Goal: Information Seeking & Learning: Get advice/opinions

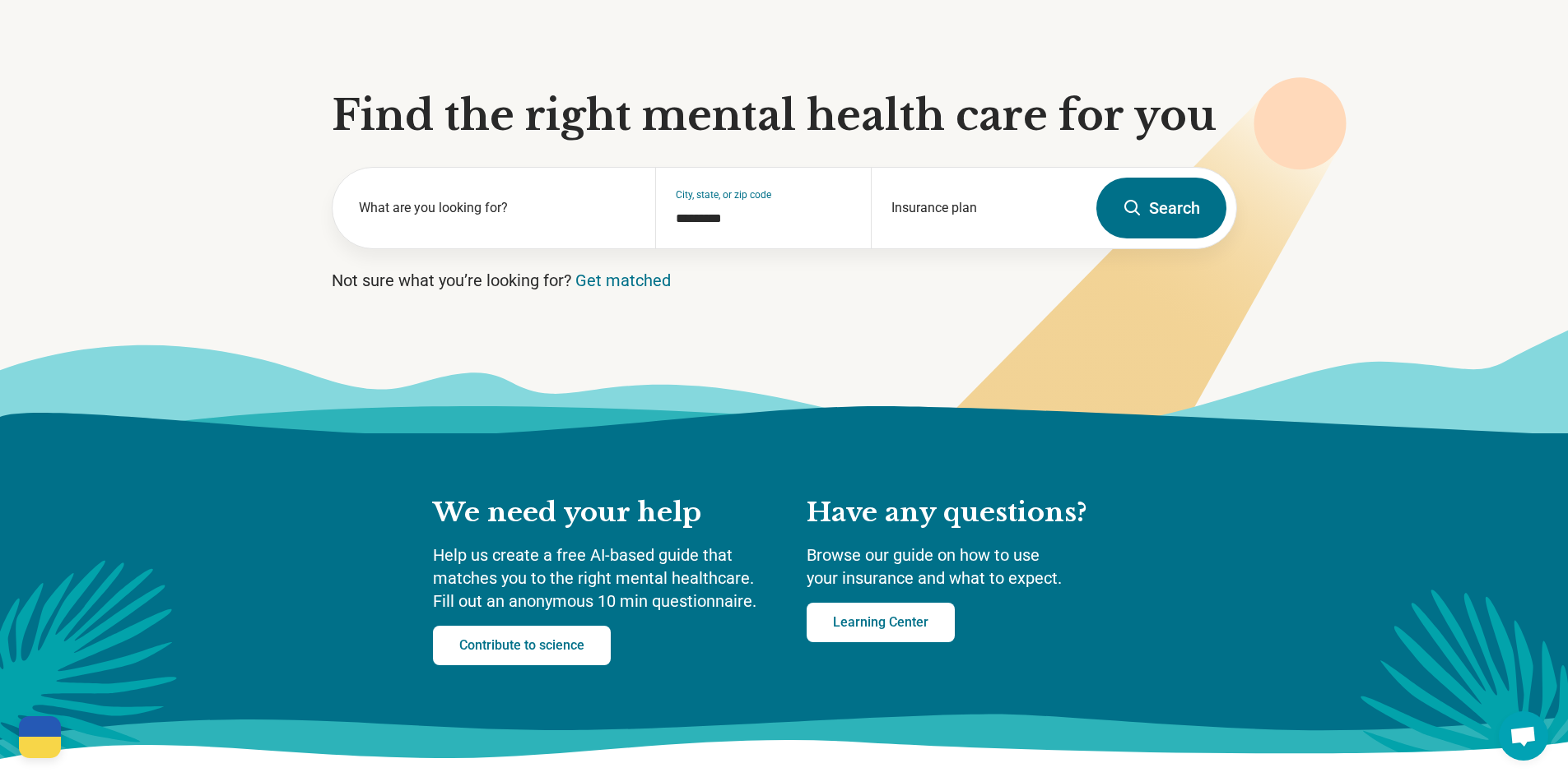
scroll to position [82, 0]
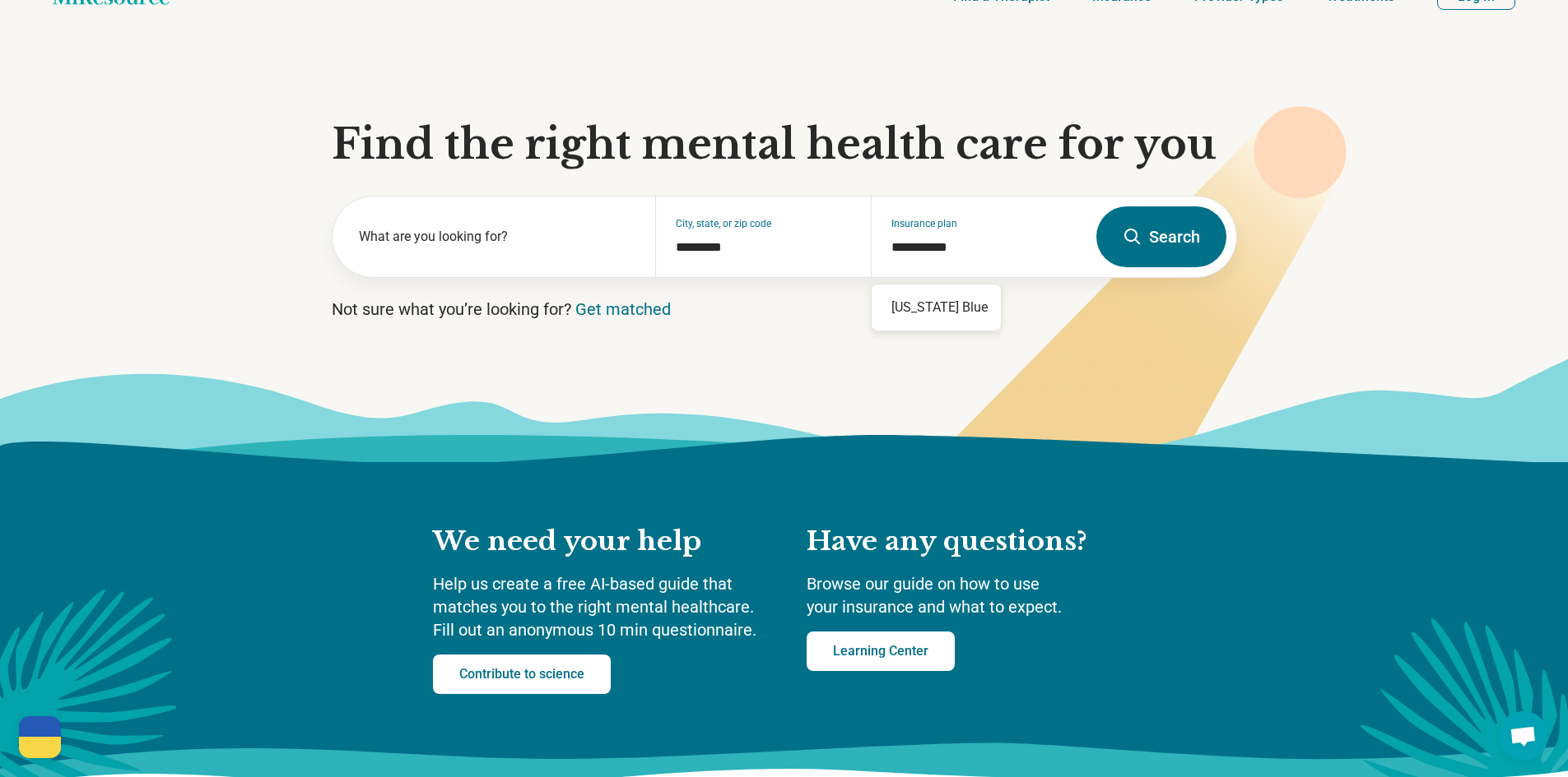
type input "**********"
click at [941, 241] on input "Insurance plan" at bounding box center [979, 250] width 175 height 20
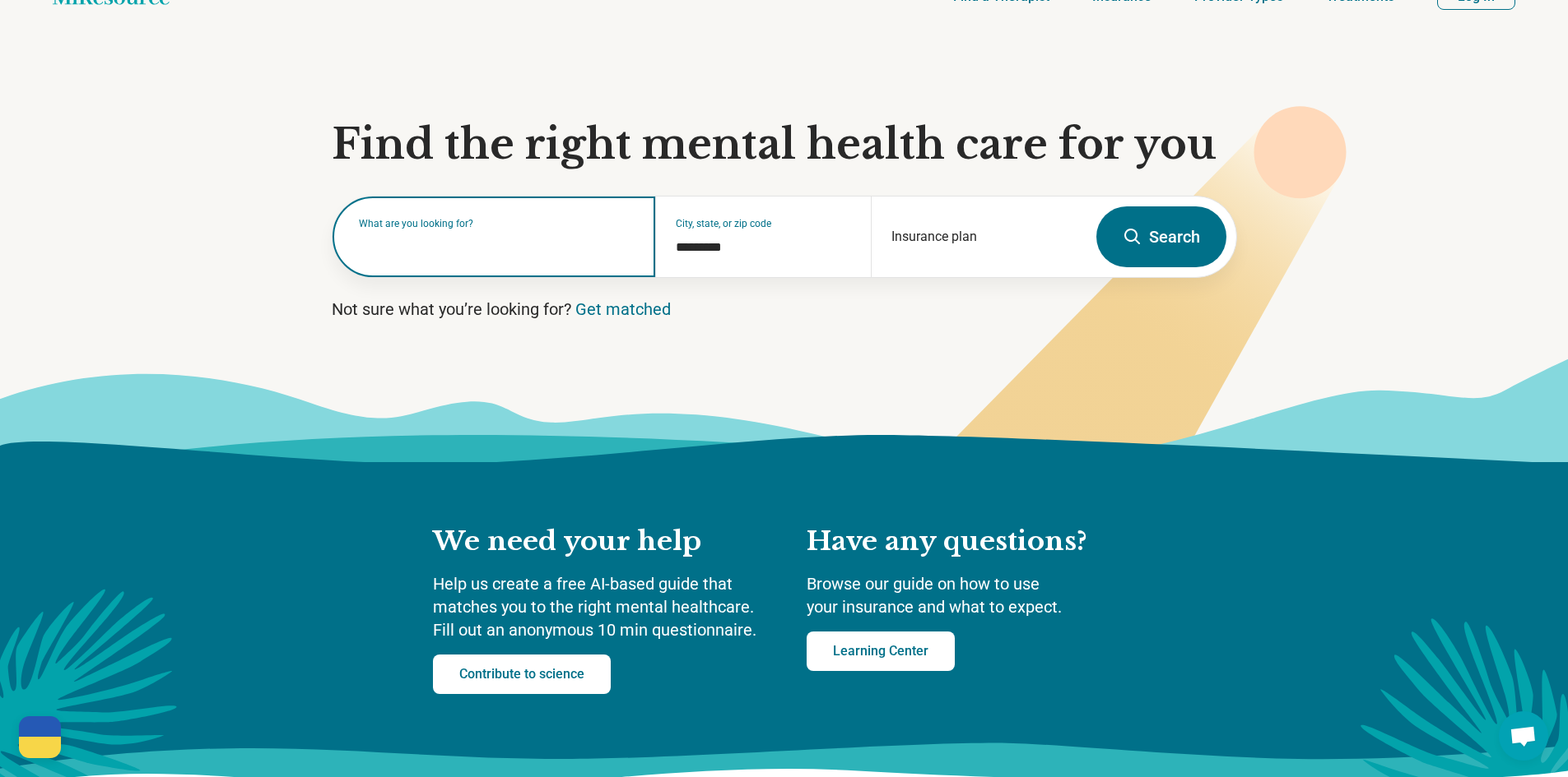
click at [476, 257] on div "What are you looking for?" at bounding box center [494, 237] width 323 height 81
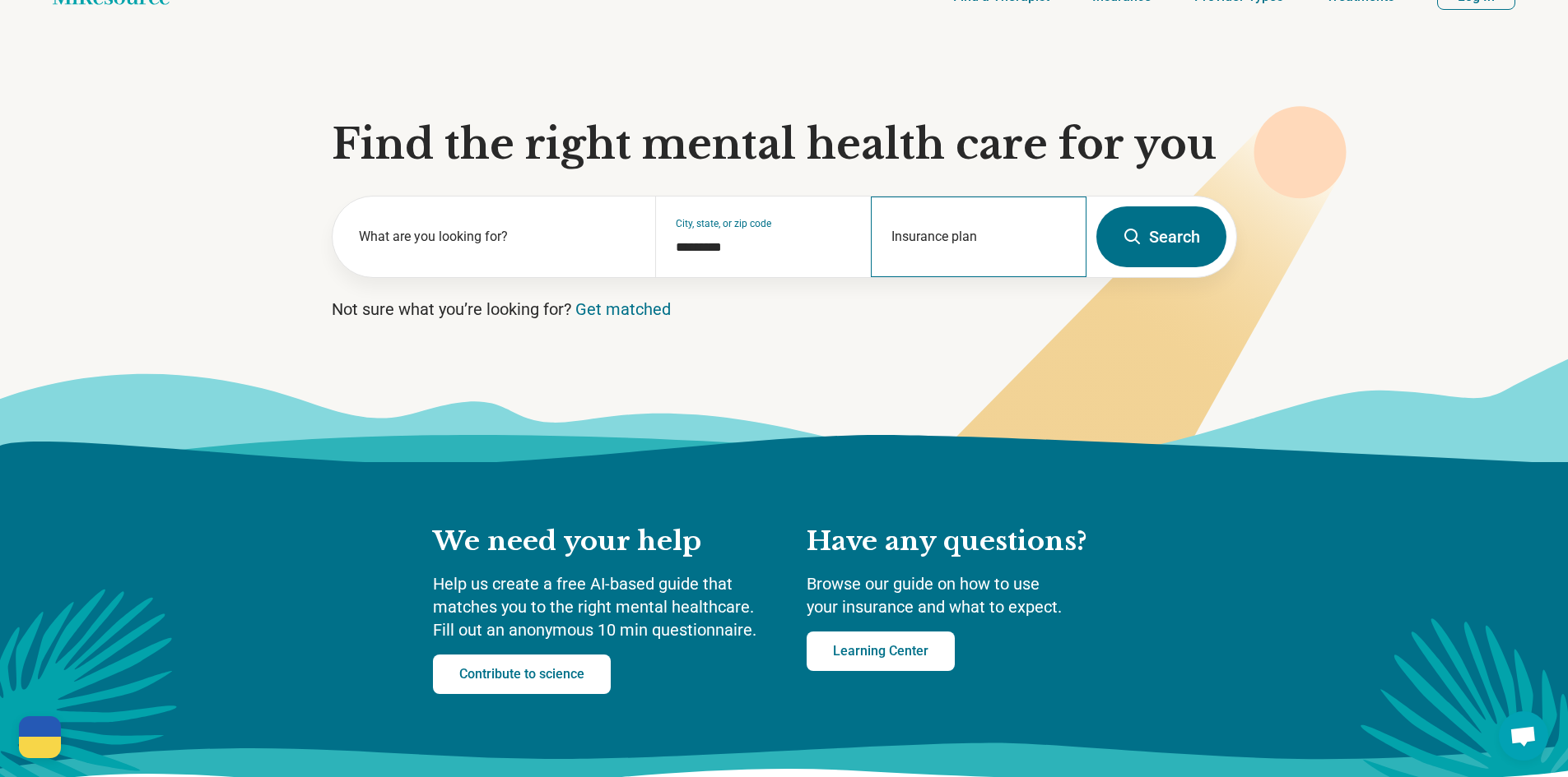
click at [923, 221] on div "Insurance plan" at bounding box center [978, 237] width 216 height 81
click at [1010, 237] on div "Insurance plan" at bounding box center [978, 237] width 216 height 81
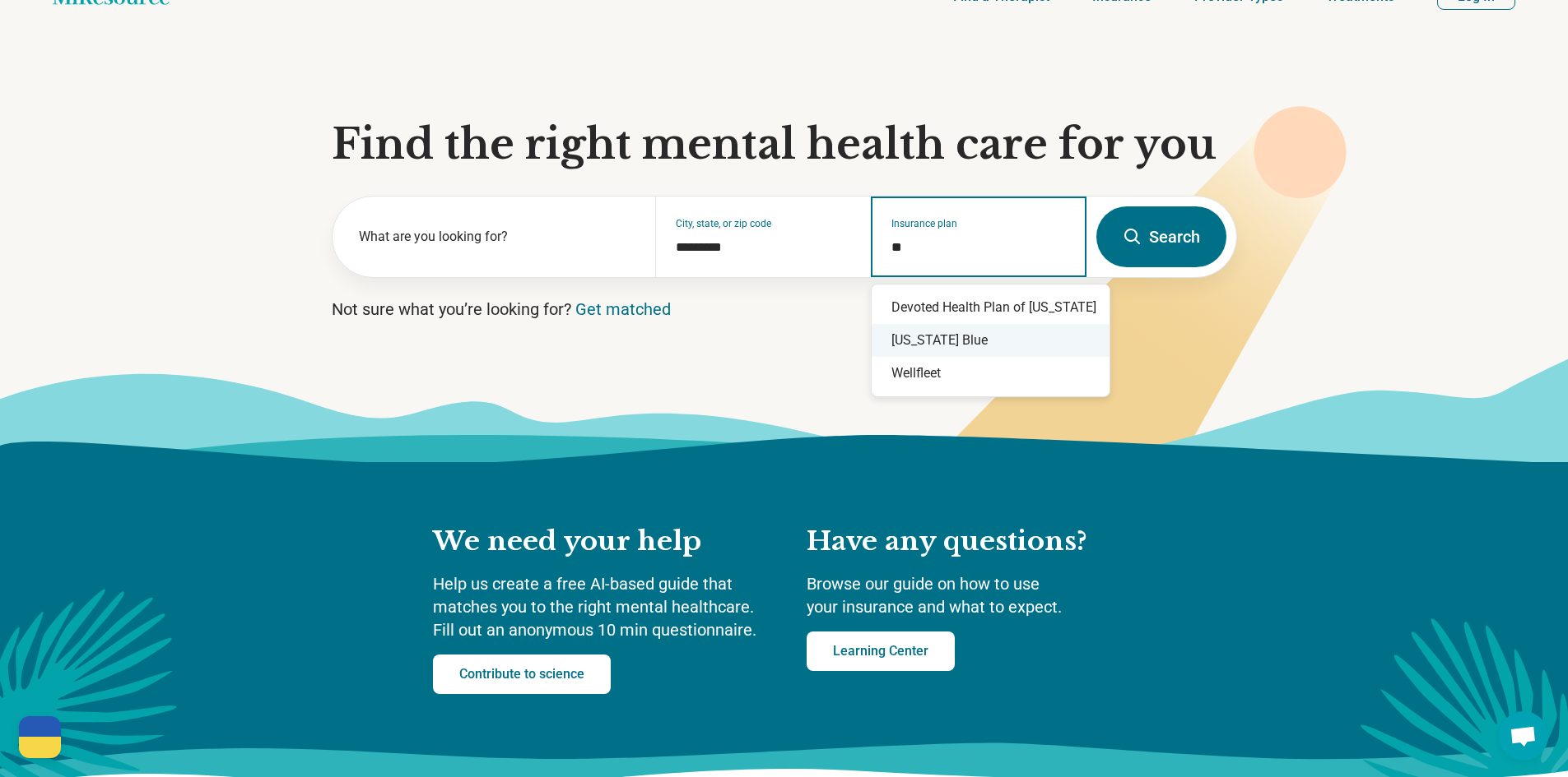
click at [972, 332] on div "Florida Blue" at bounding box center [990, 340] width 237 height 33
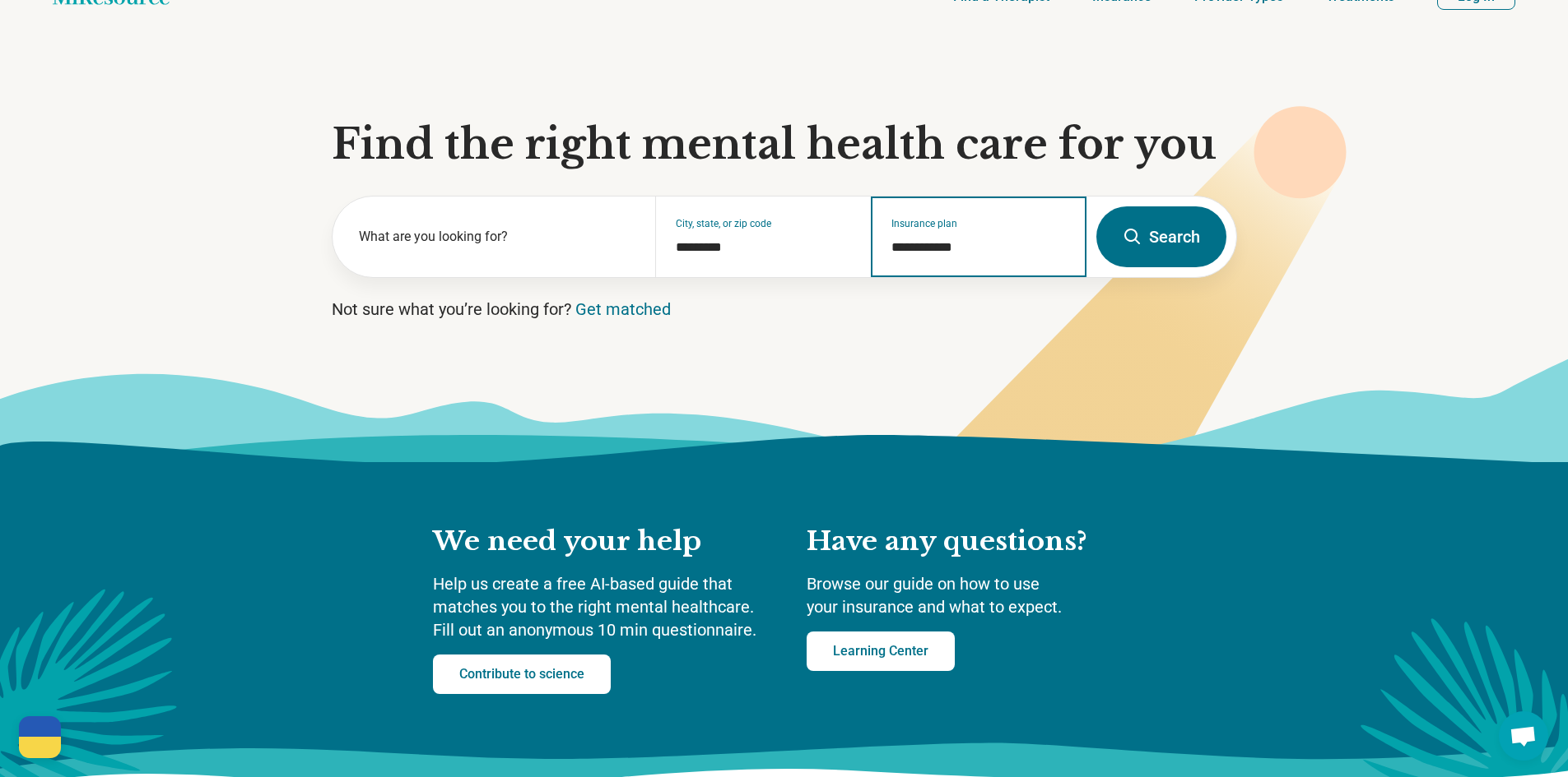
type input "**********"
click at [1171, 245] on button "Search" at bounding box center [1161, 236] width 130 height 61
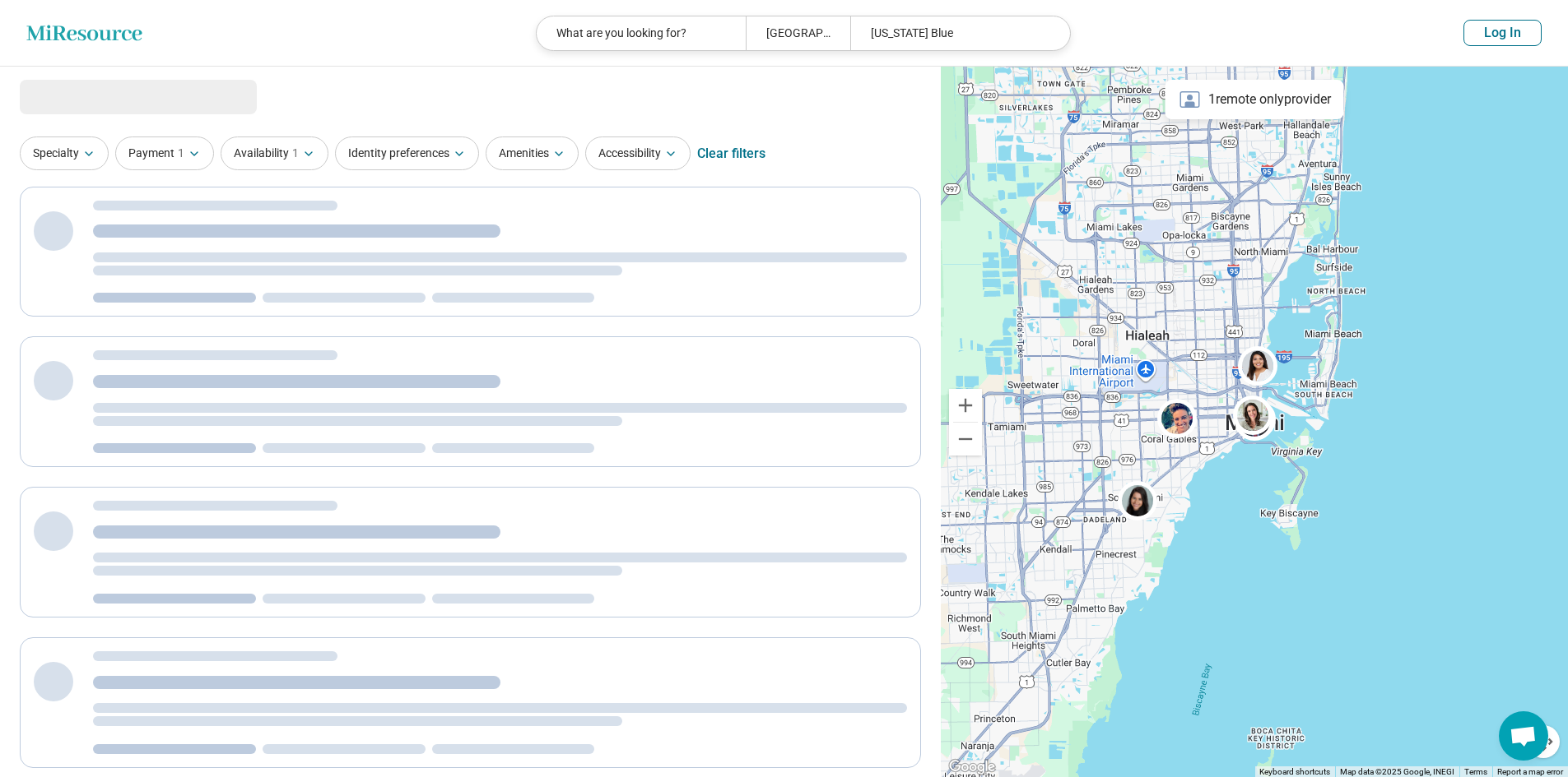
select select "***"
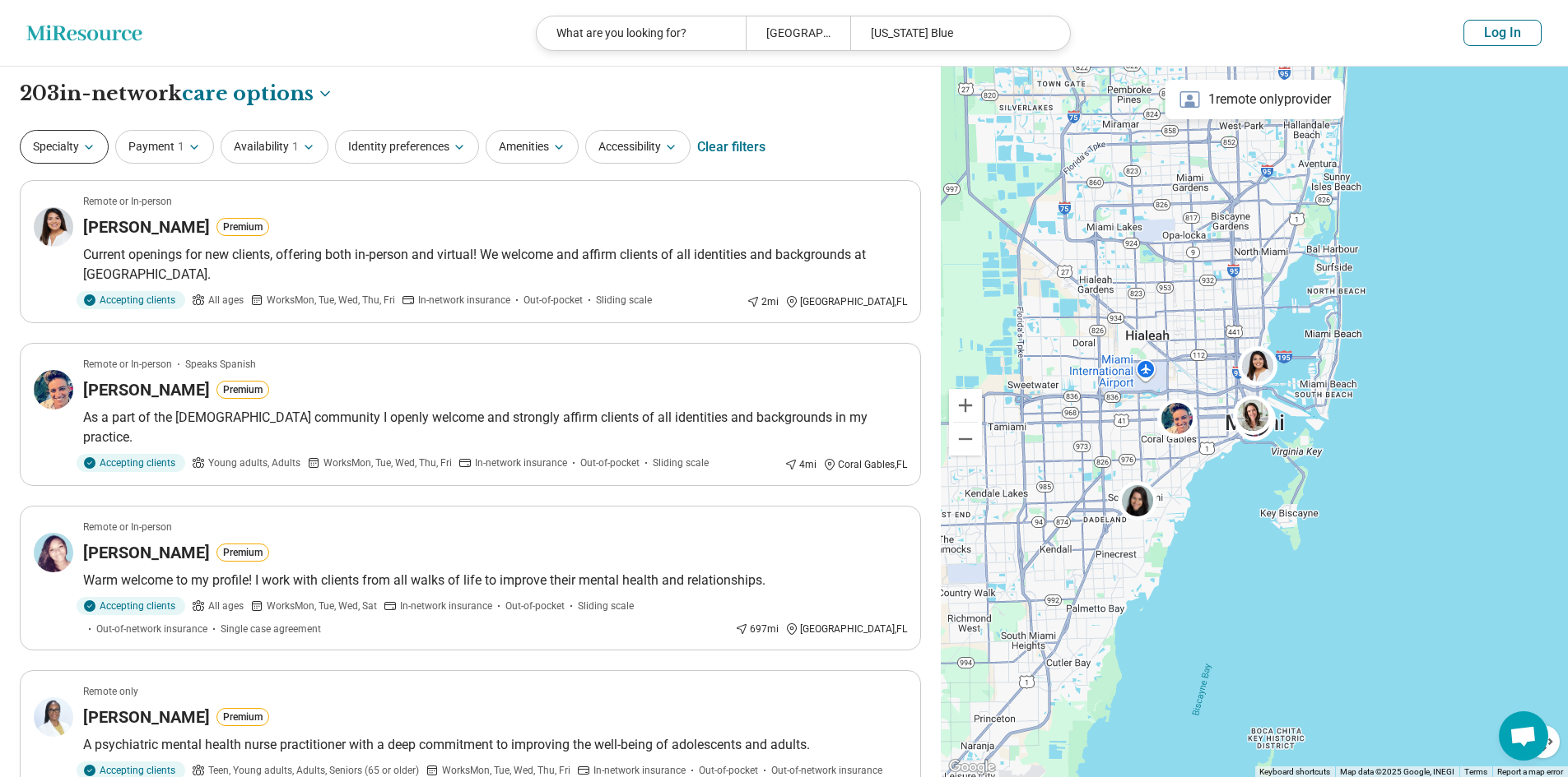
click at [87, 148] on icon "button" at bounding box center [89, 147] width 13 height 13
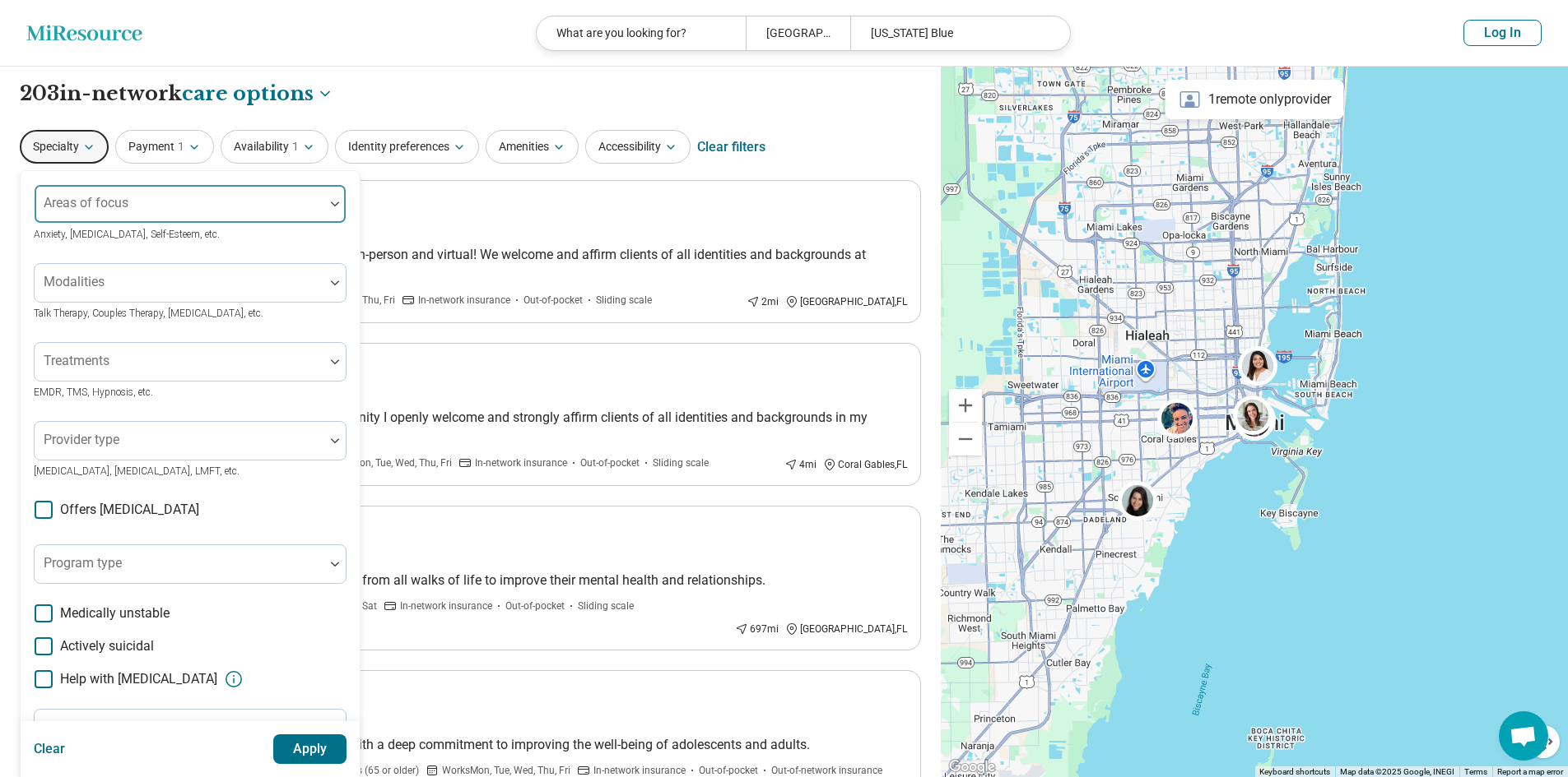
click at [217, 205] on div at bounding box center [179, 210] width 276 height 23
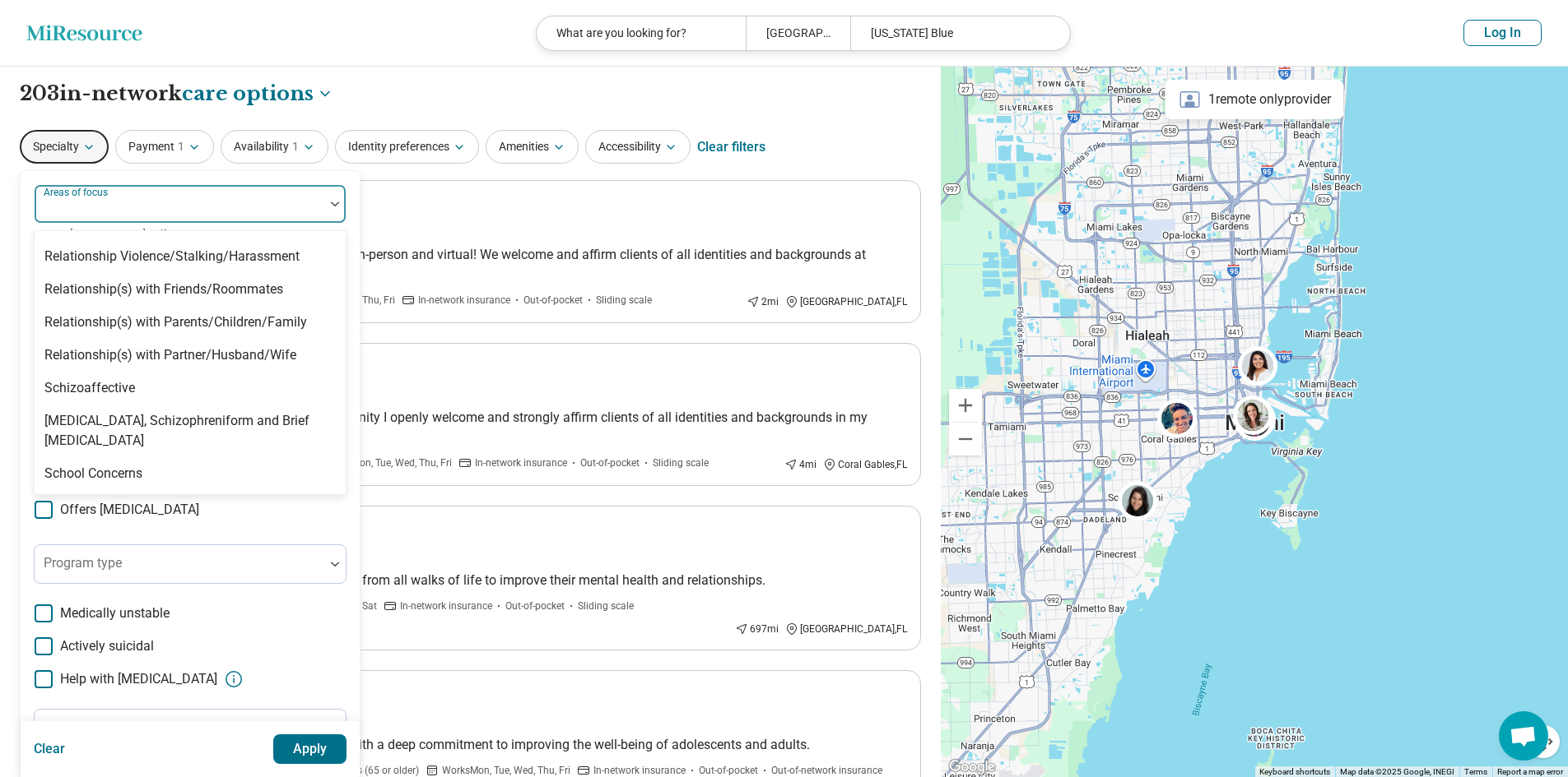
scroll to position [2580, 0]
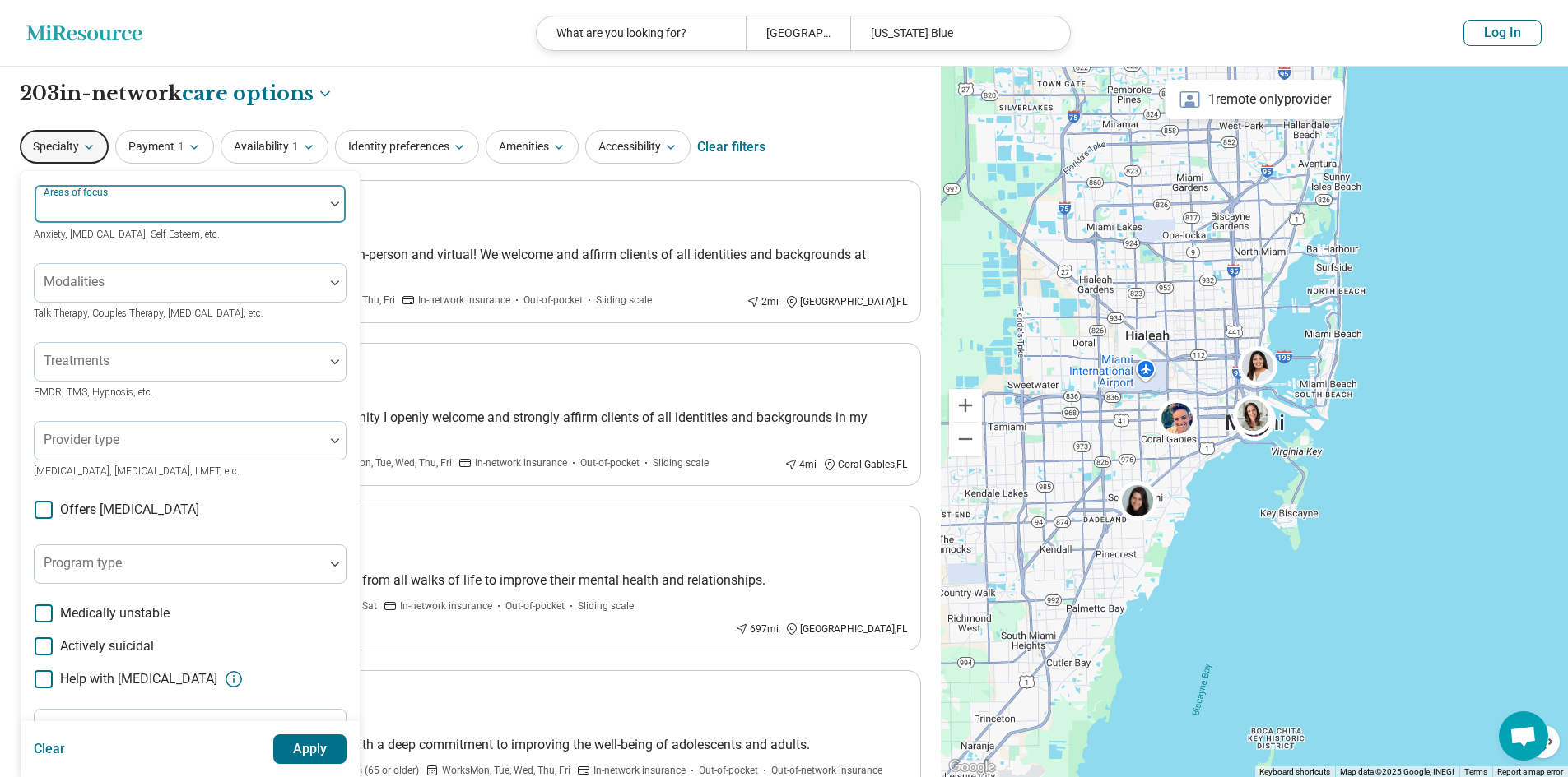
click at [153, 207] on div at bounding box center [179, 210] width 276 height 23
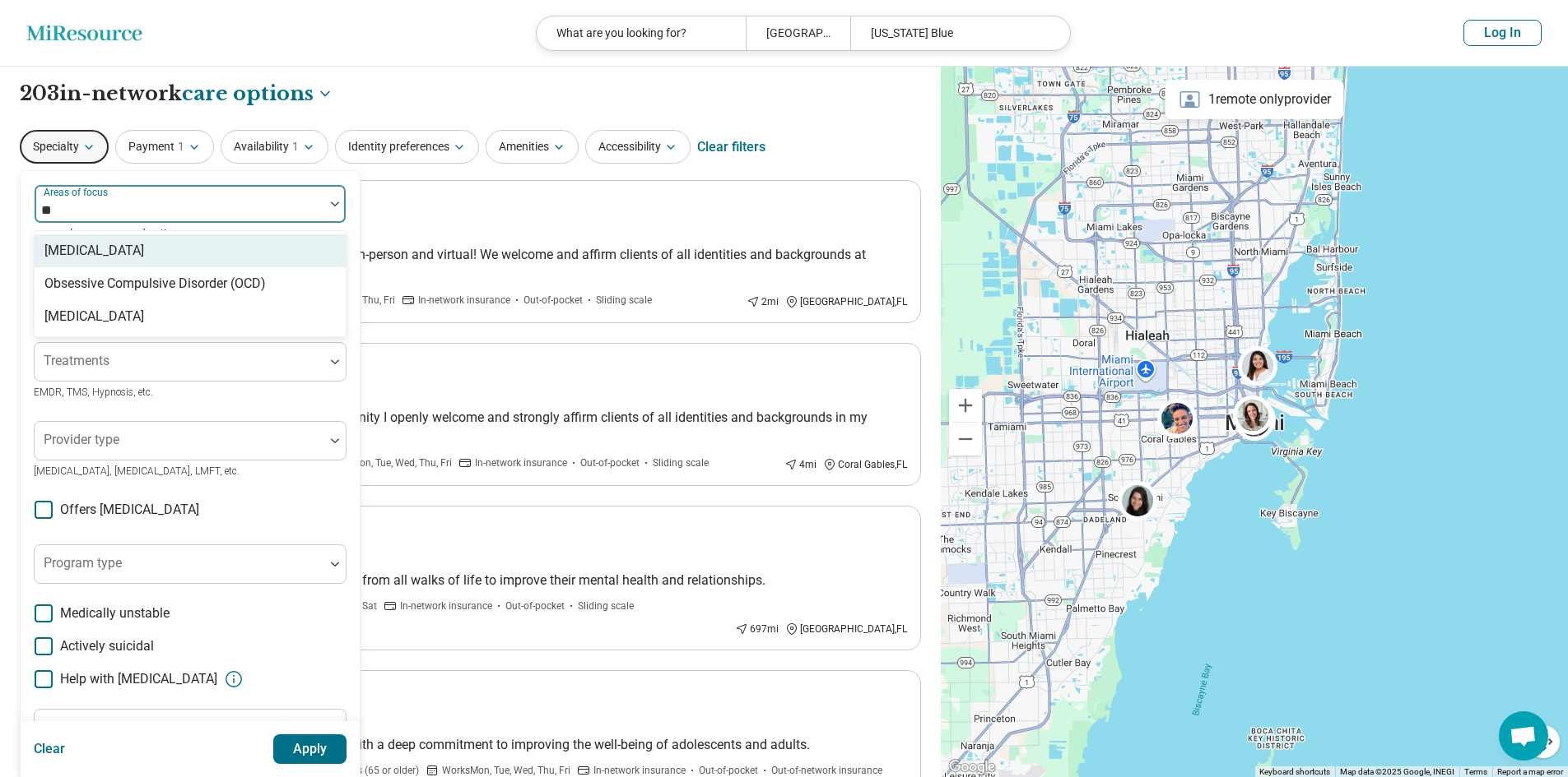
type input "***"
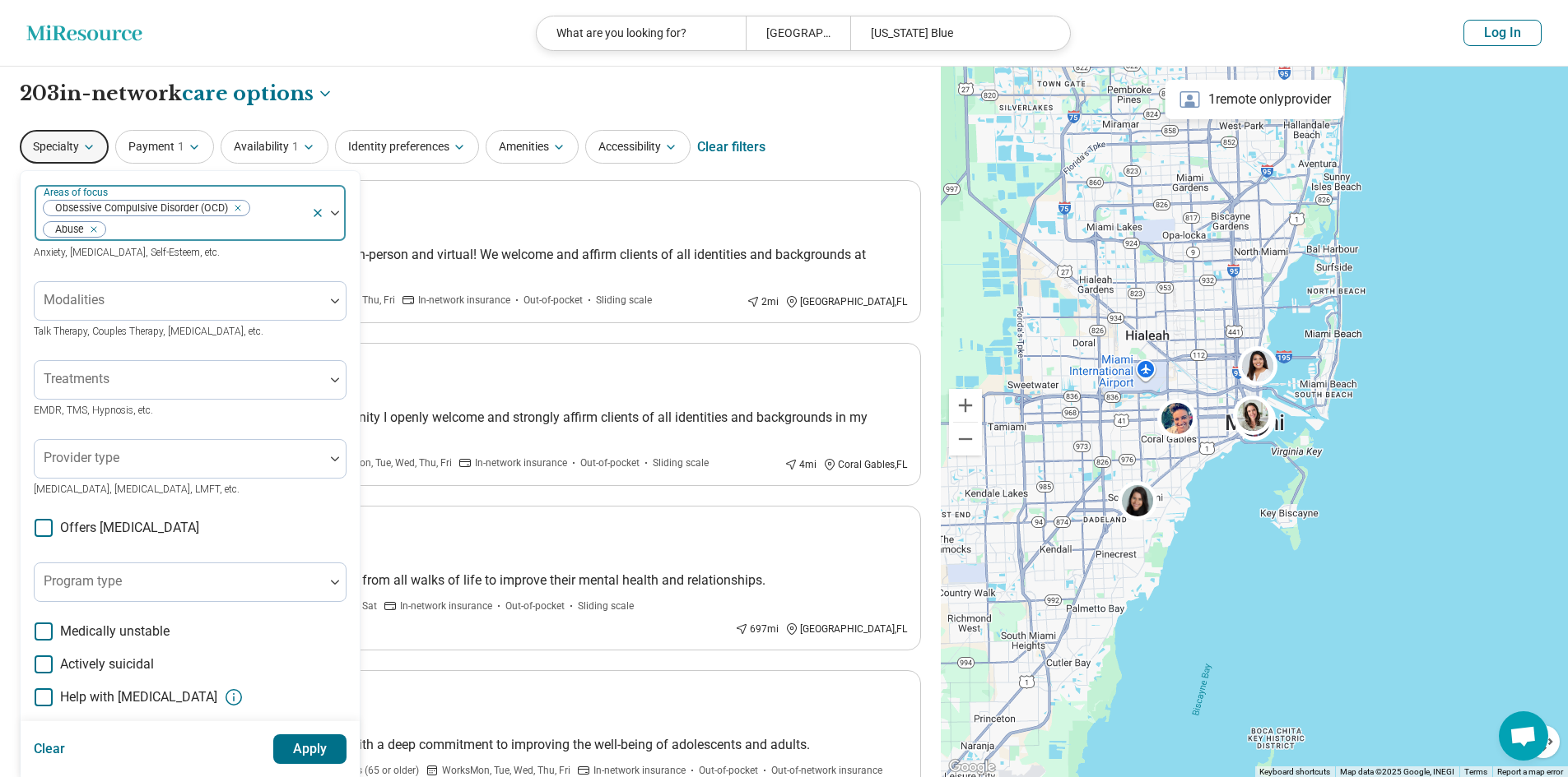
click at [102, 232] on button "button" at bounding box center [96, 230] width 16 height 16
click at [95, 225] on icon "Remove [object Object]" at bounding box center [90, 230] width 11 height 11
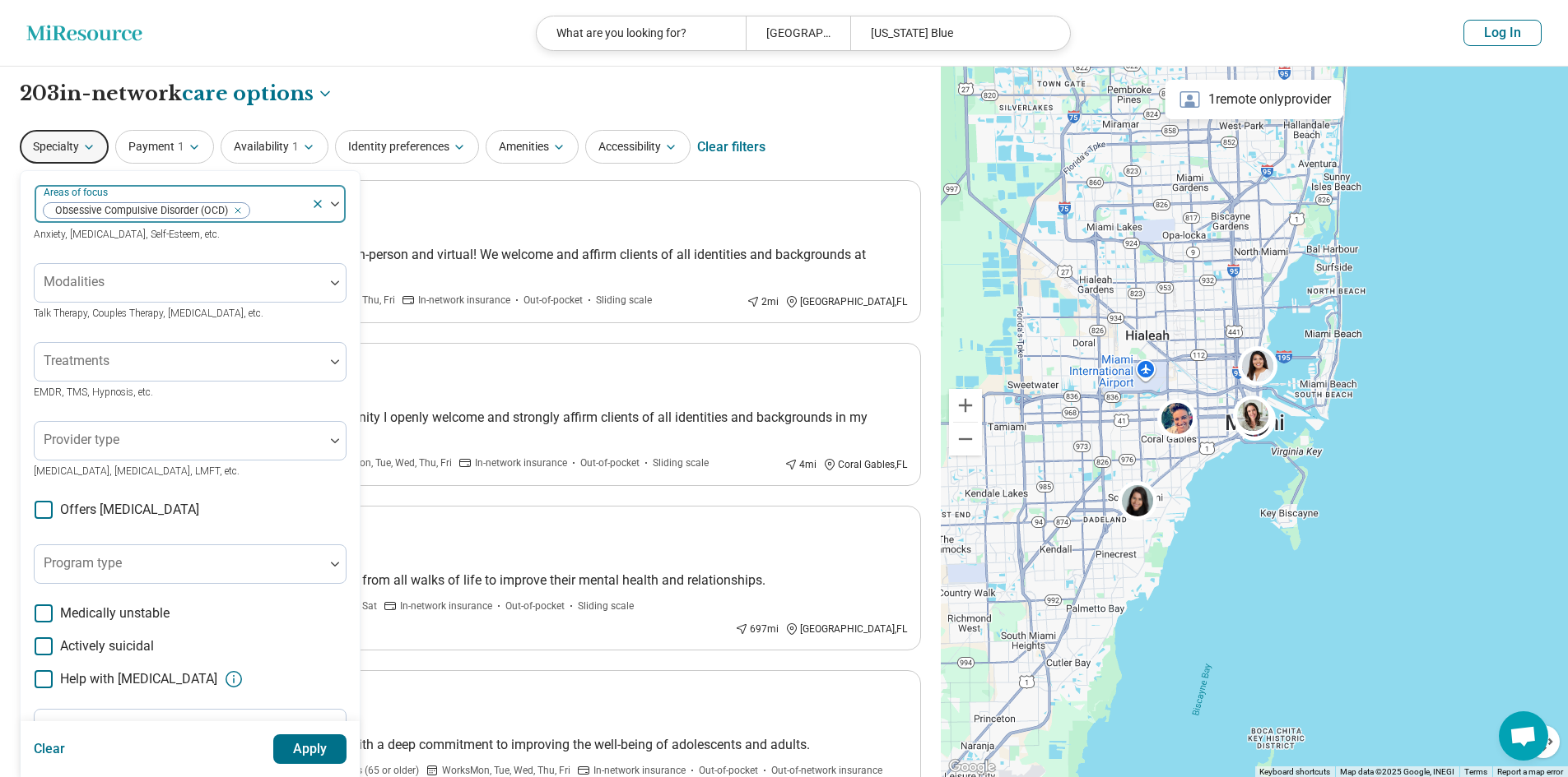
click button "Apply" at bounding box center [310, 749] width 74 height 29
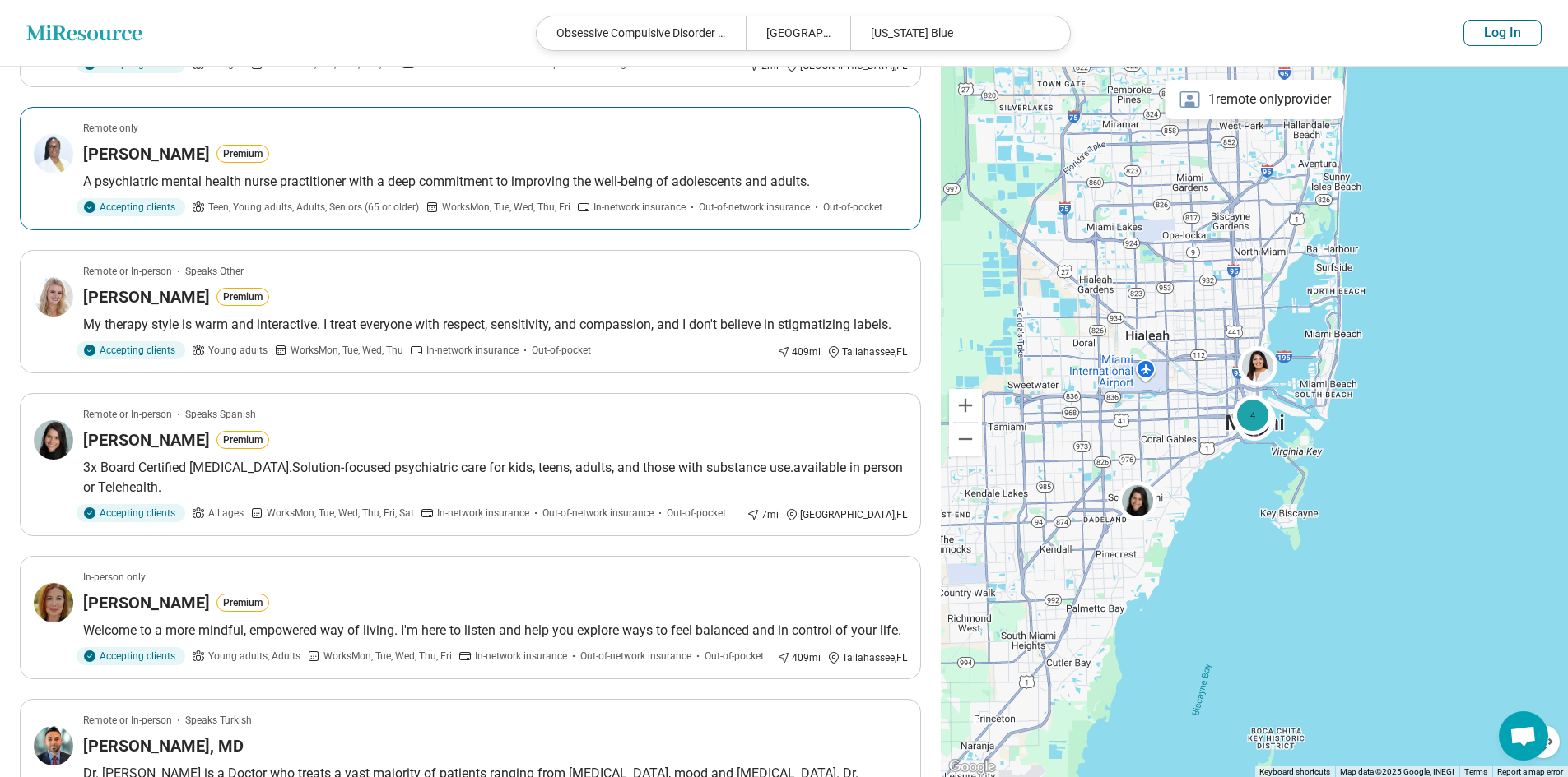
scroll to position [247, 0]
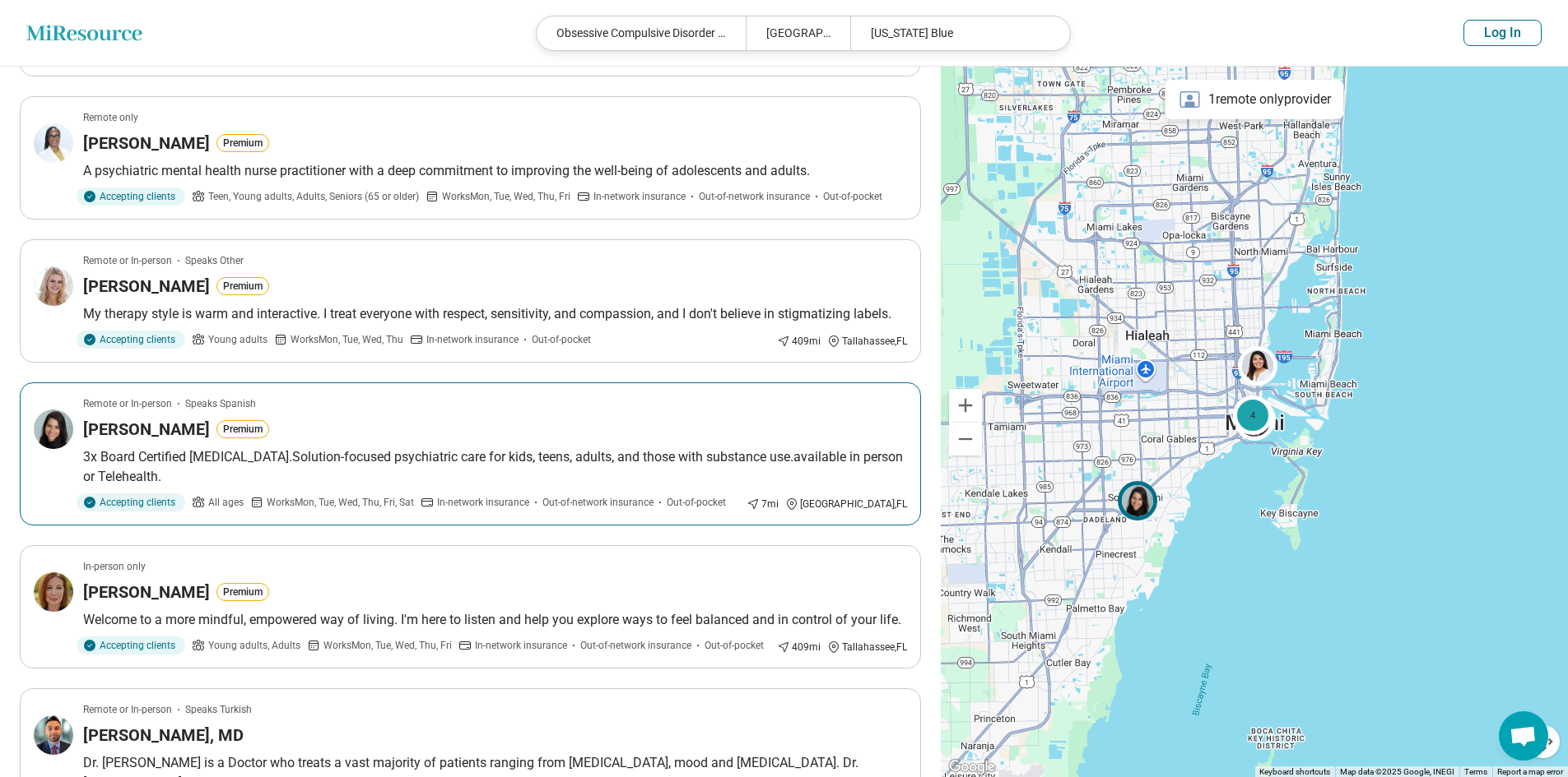
click at [160, 428] on h3 "Mailyn Santana" at bounding box center [146, 429] width 126 height 23
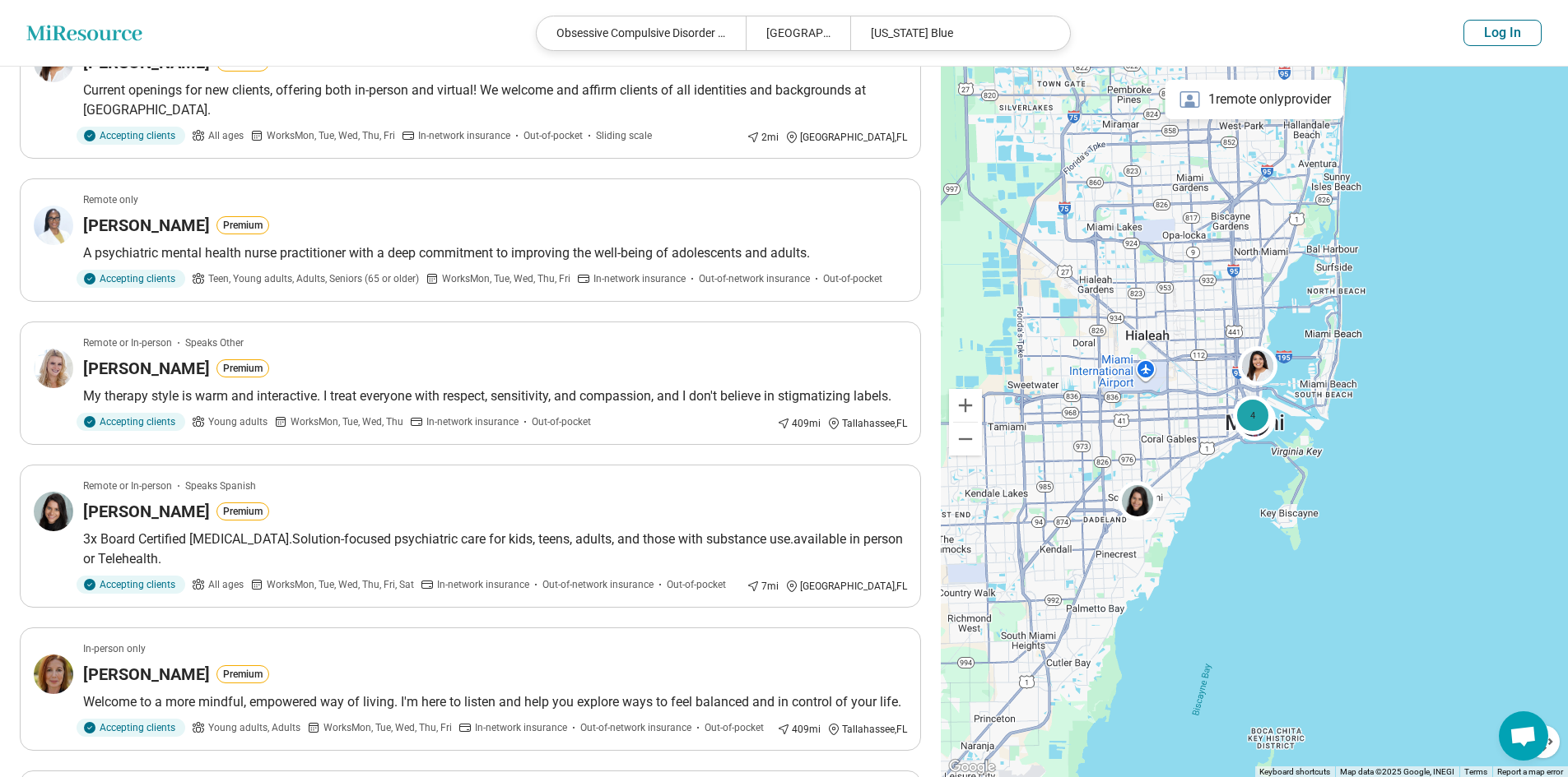
scroll to position [0, 0]
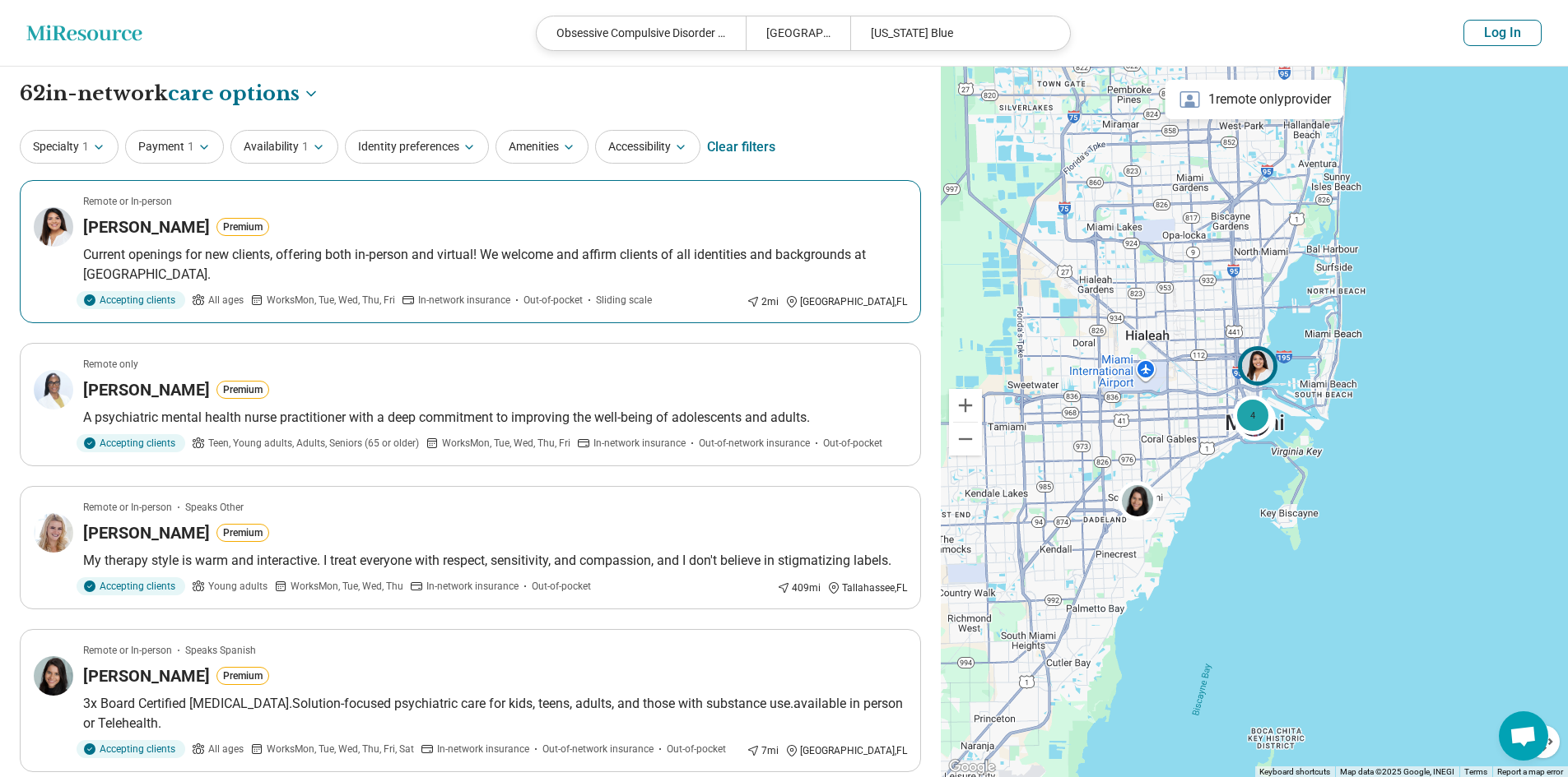
click at [390, 239] on article "Remote or In-person Jessica Collins Premium Current openings for new clients, o…" at bounding box center [470, 251] width 901 height 143
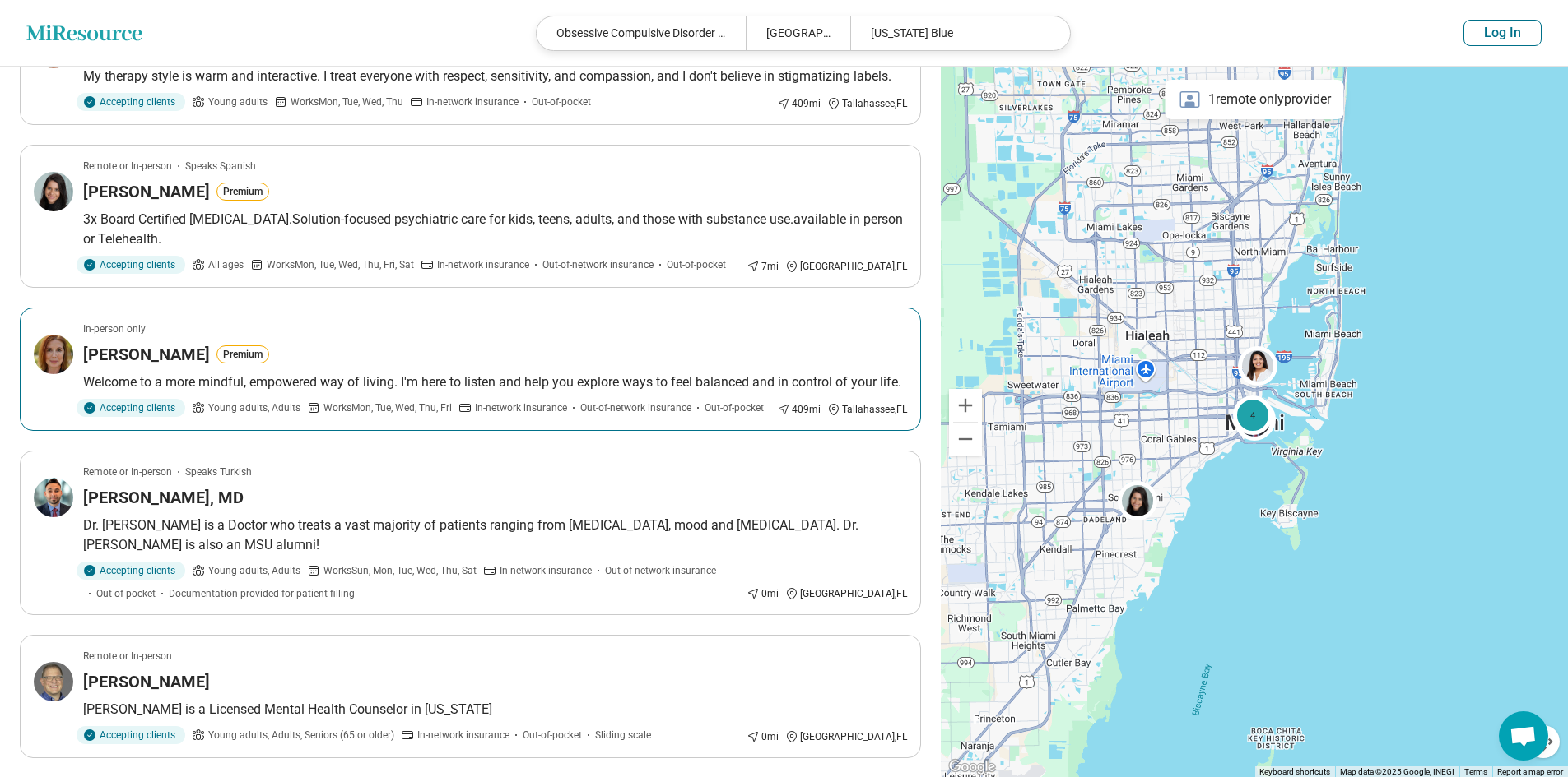
scroll to position [494, 0]
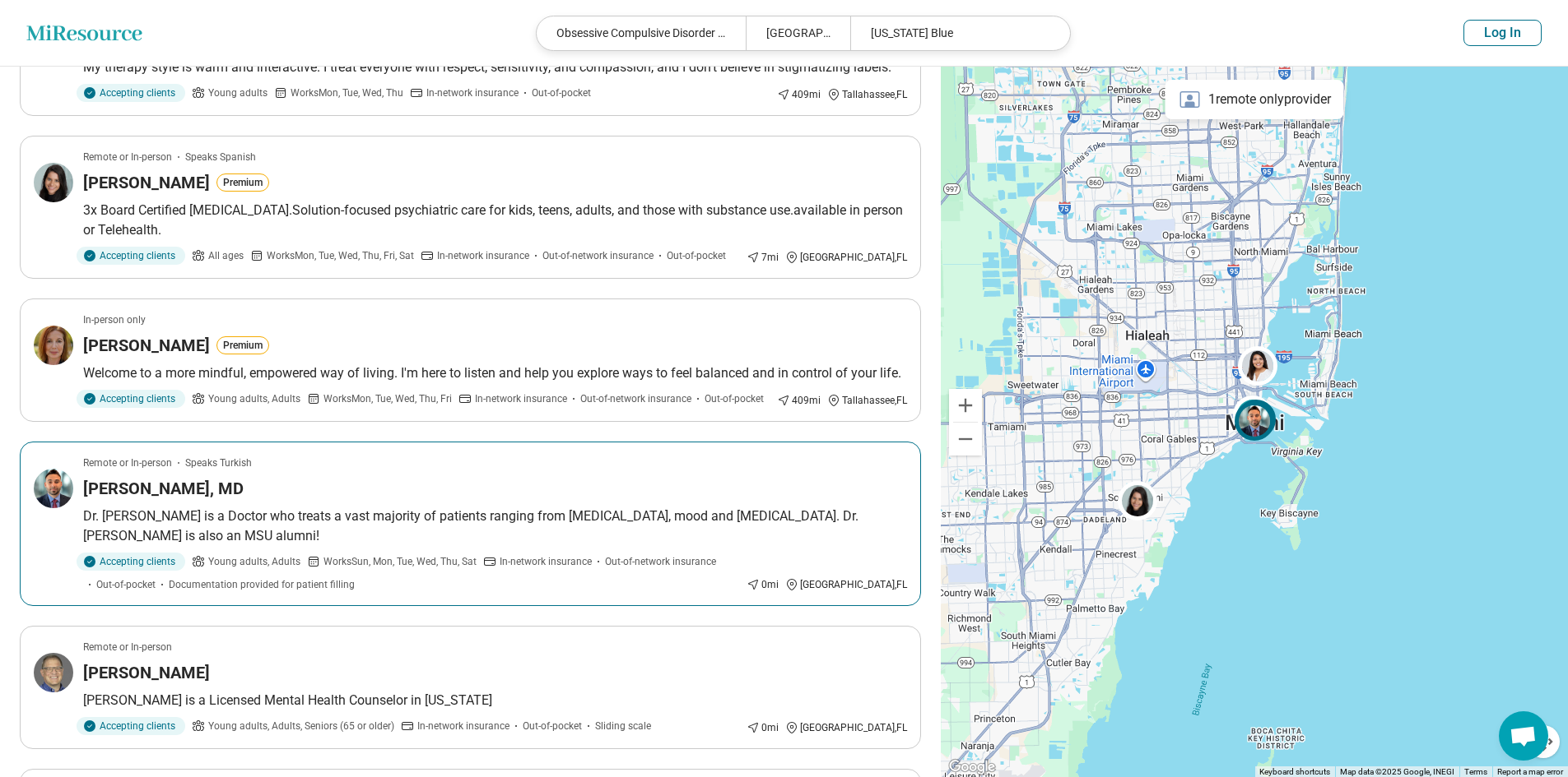
click at [140, 490] on h3 "Samet Galiboglu, MD" at bounding box center [163, 489] width 160 height 23
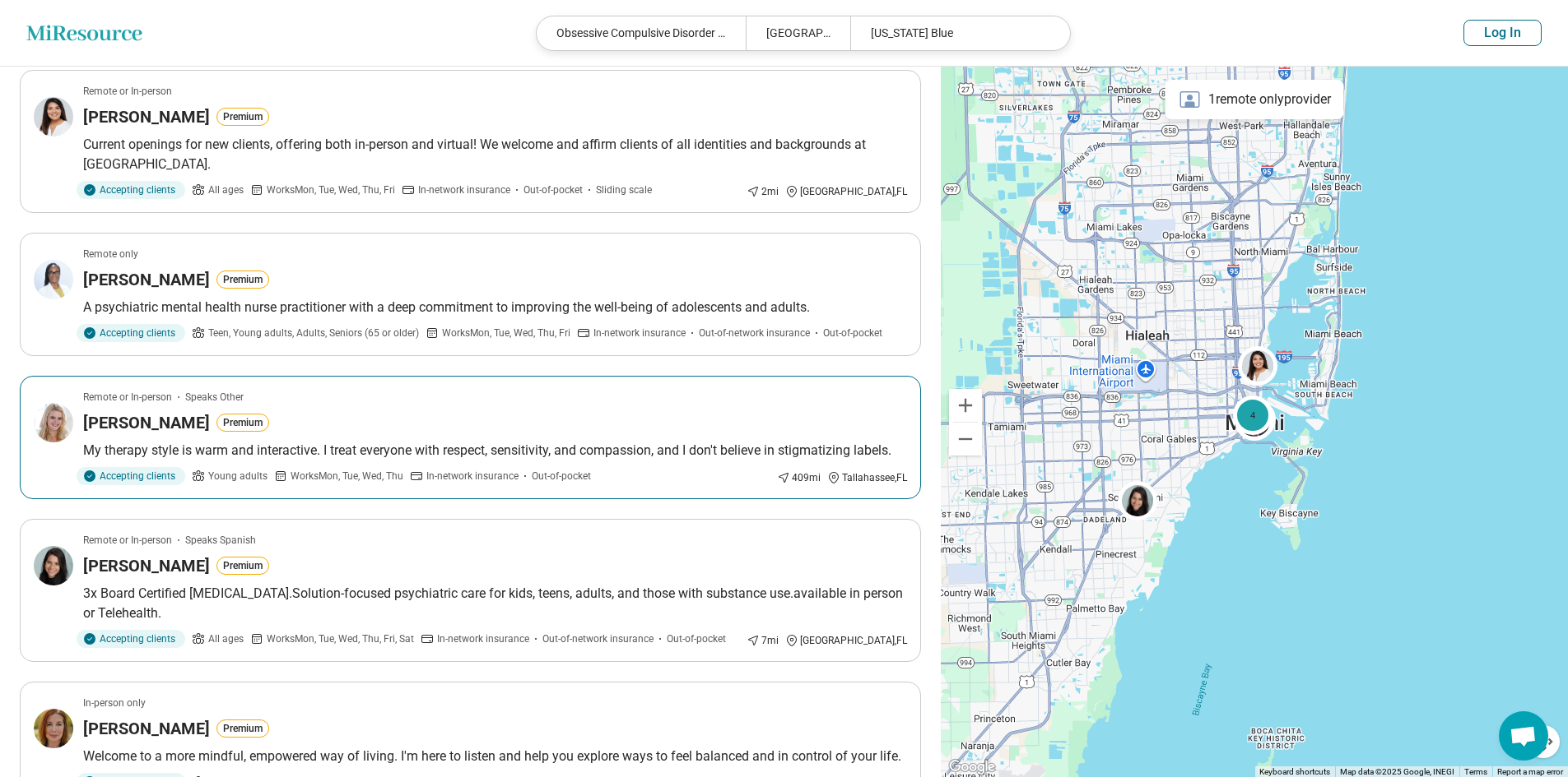
scroll to position [0, 0]
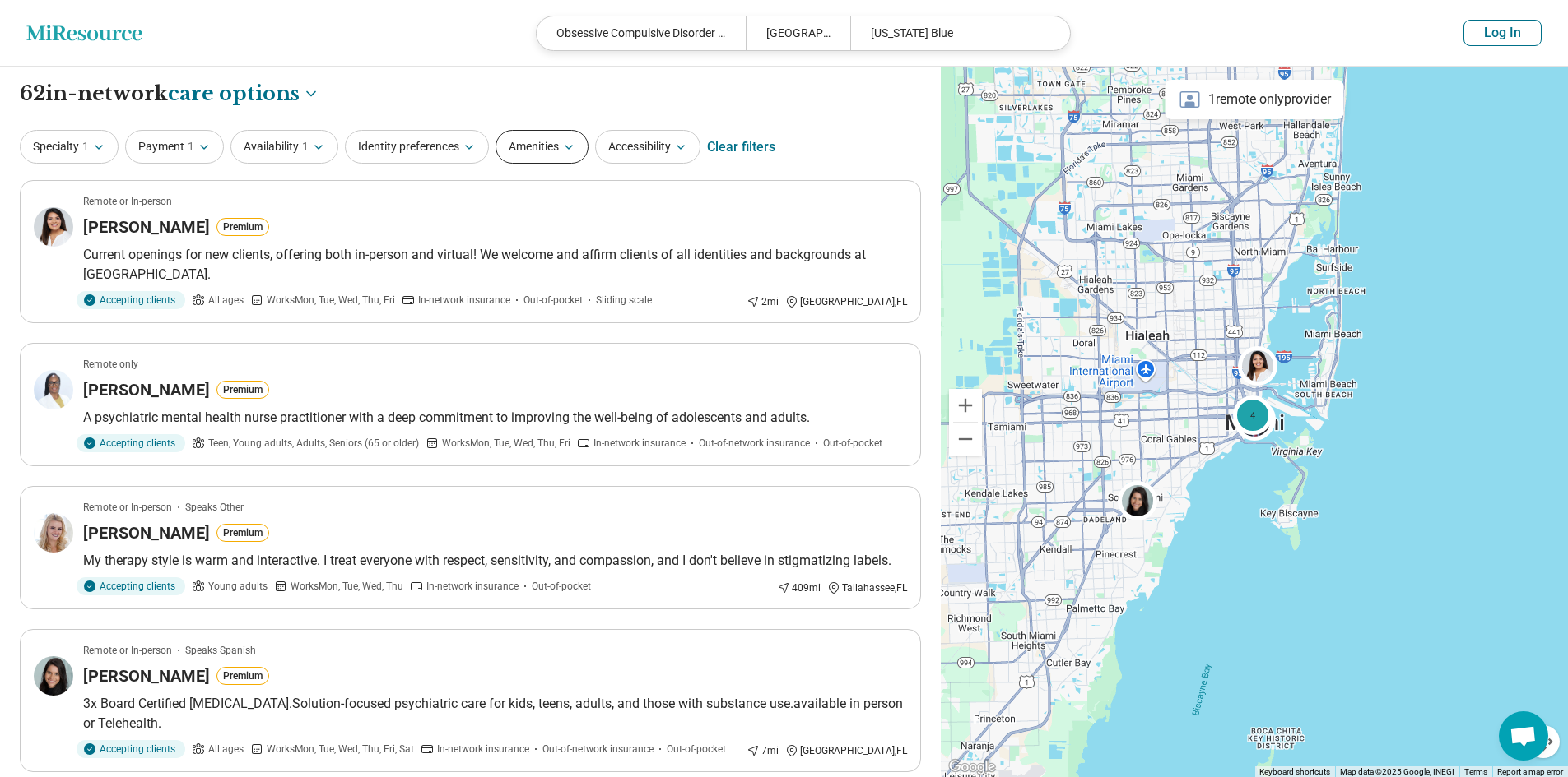
click at [537, 151] on button "Amenities" at bounding box center [542, 147] width 93 height 34
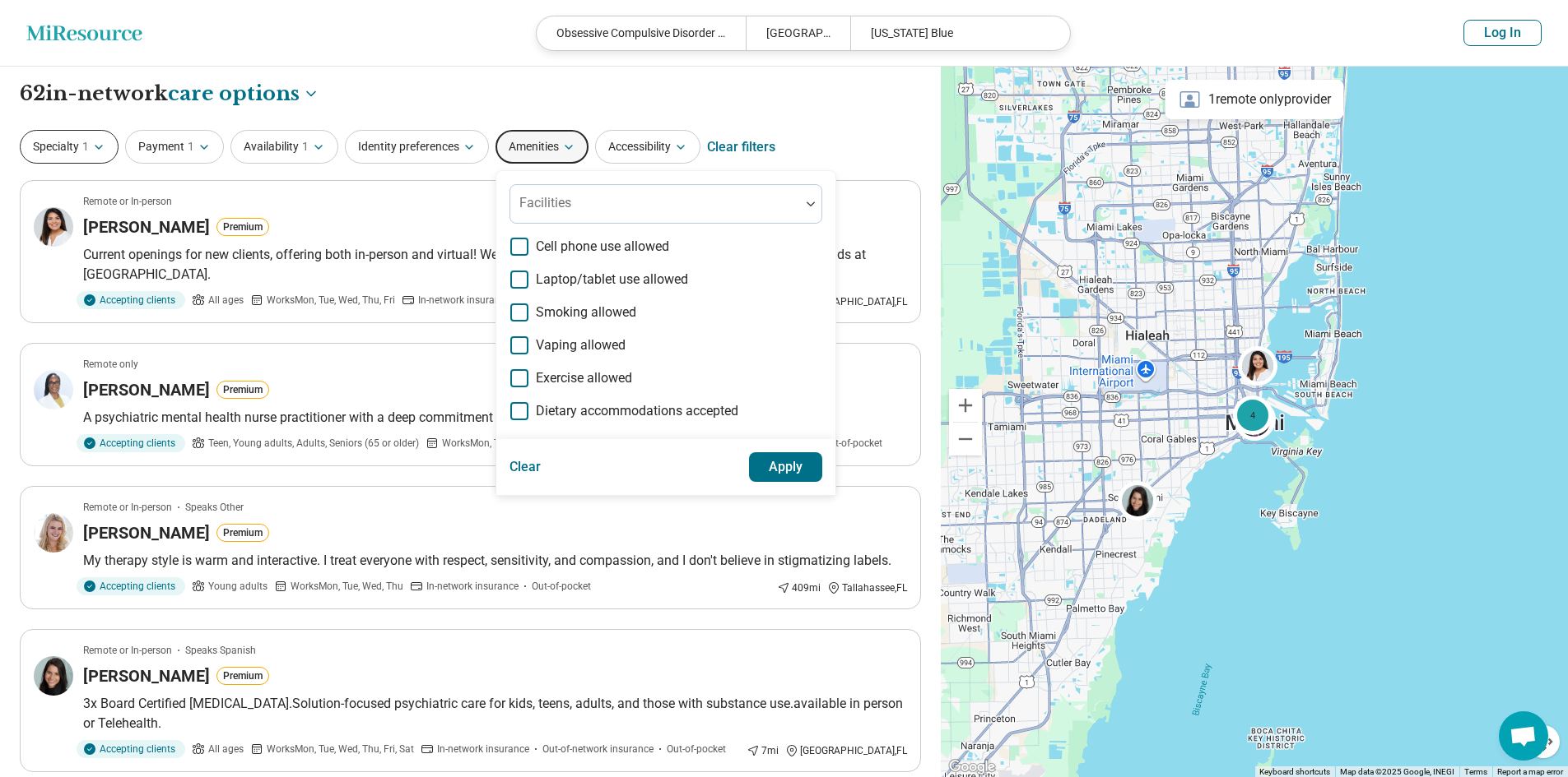
click at [88, 152] on span "1" at bounding box center [85, 147] width 7 height 17
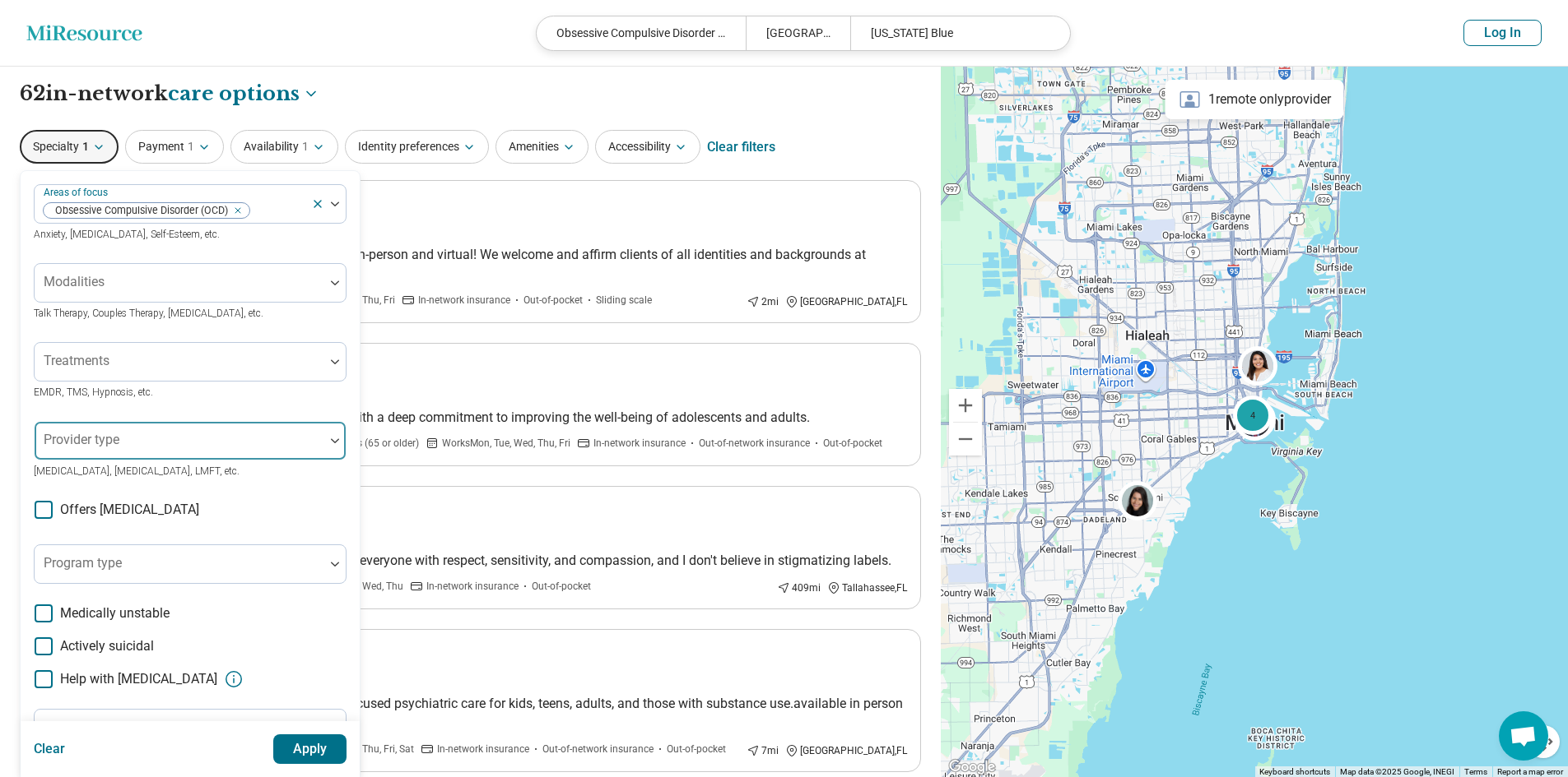
click at [308, 437] on div at bounding box center [179, 447] width 276 height 23
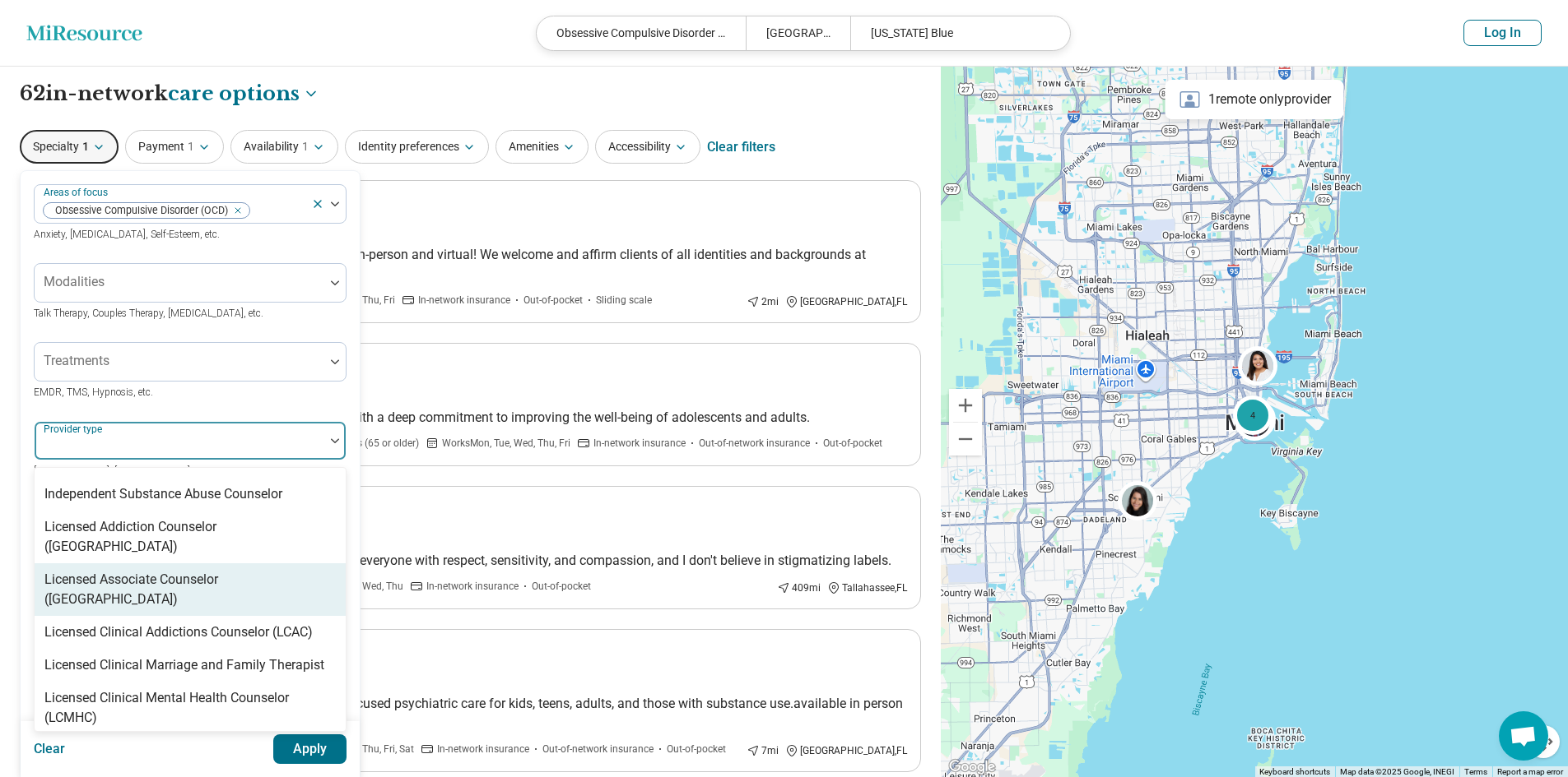
scroll to position [412, 0]
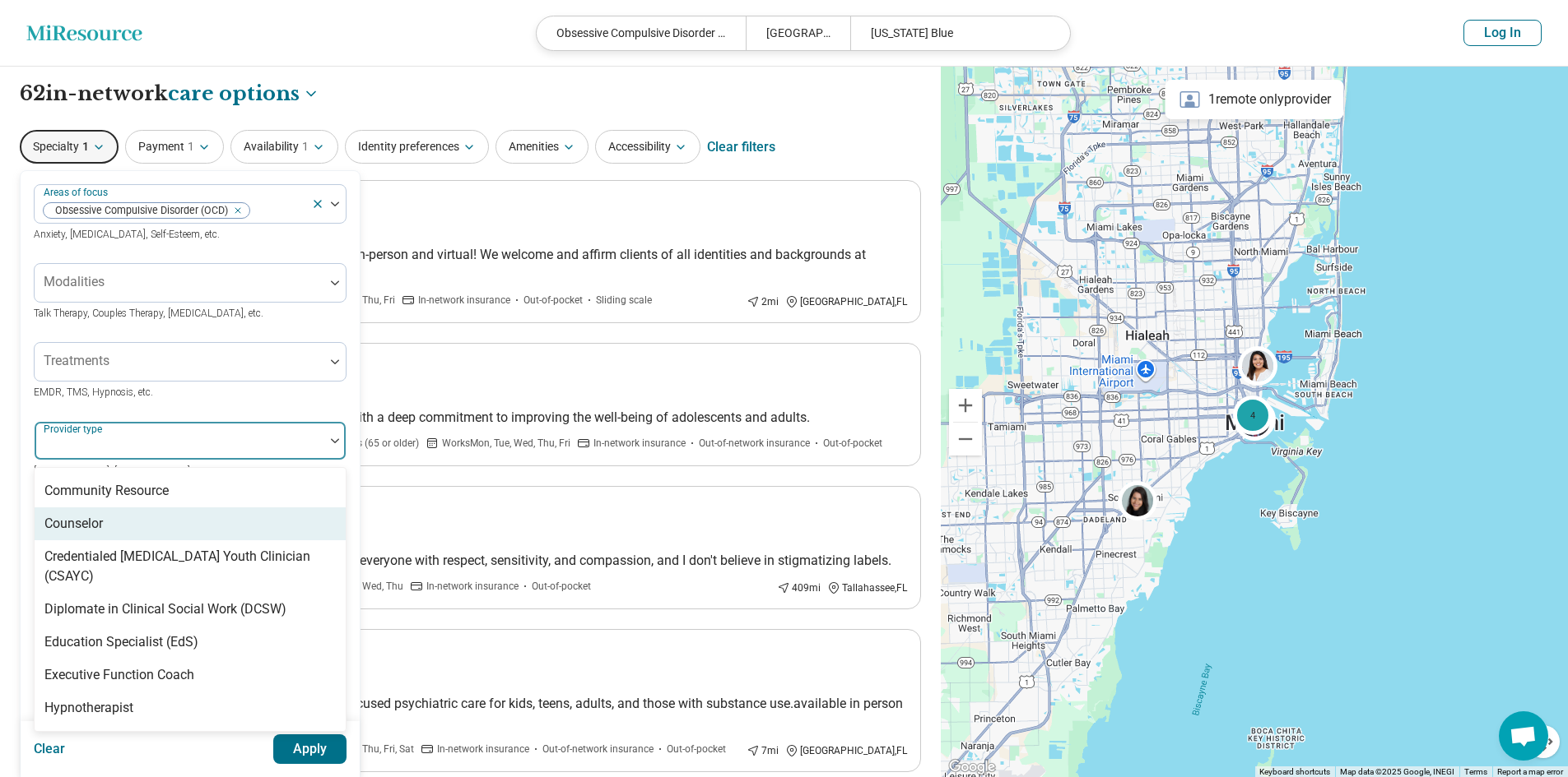
click at [105, 526] on div "Counselor" at bounding box center [190, 524] width 311 height 33
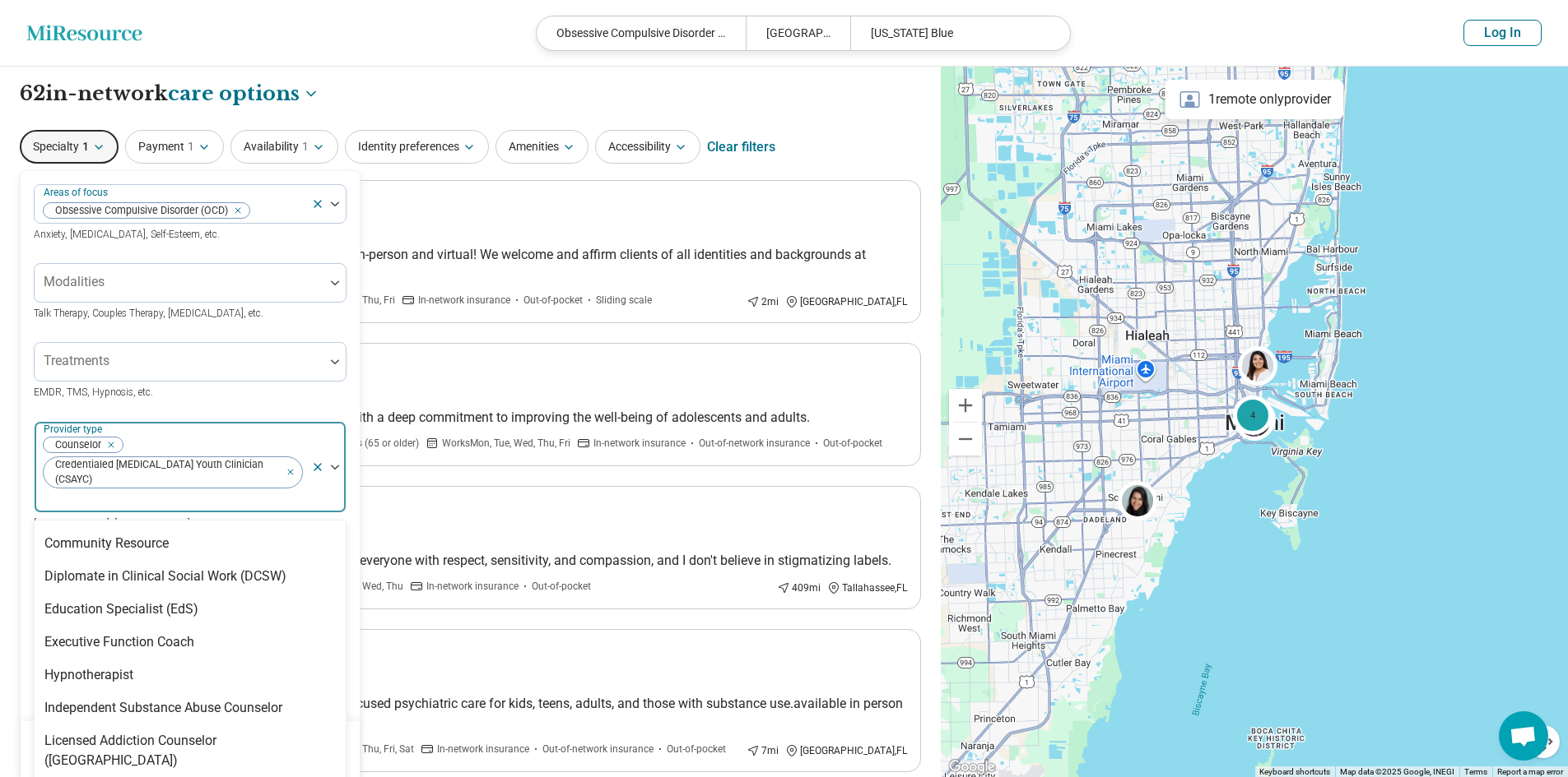
click at [292, 471] on icon "Remove [object Object]" at bounding box center [287, 464] width 11 height 11
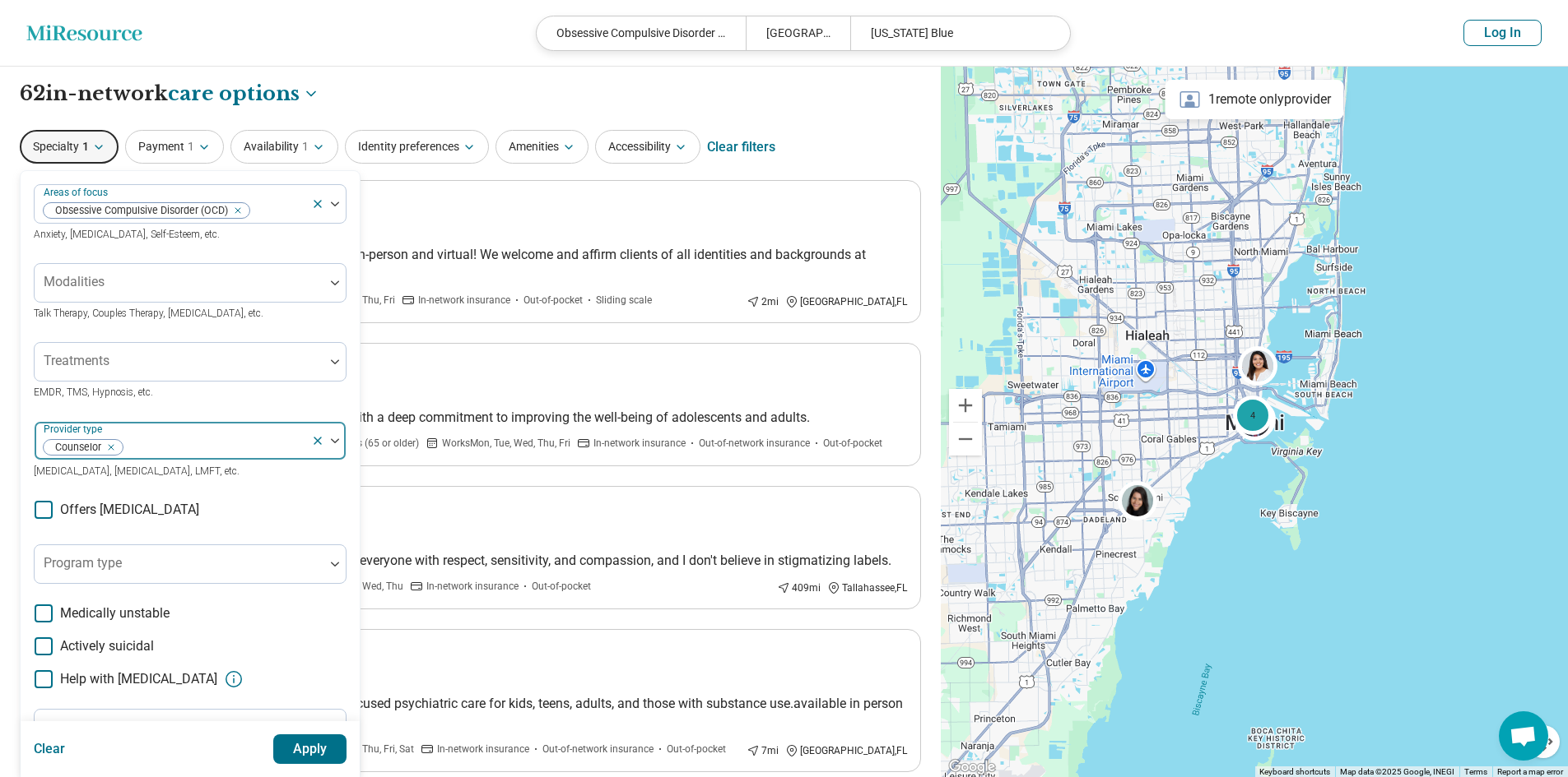
click at [323, 745] on button "Apply" at bounding box center [310, 749] width 74 height 29
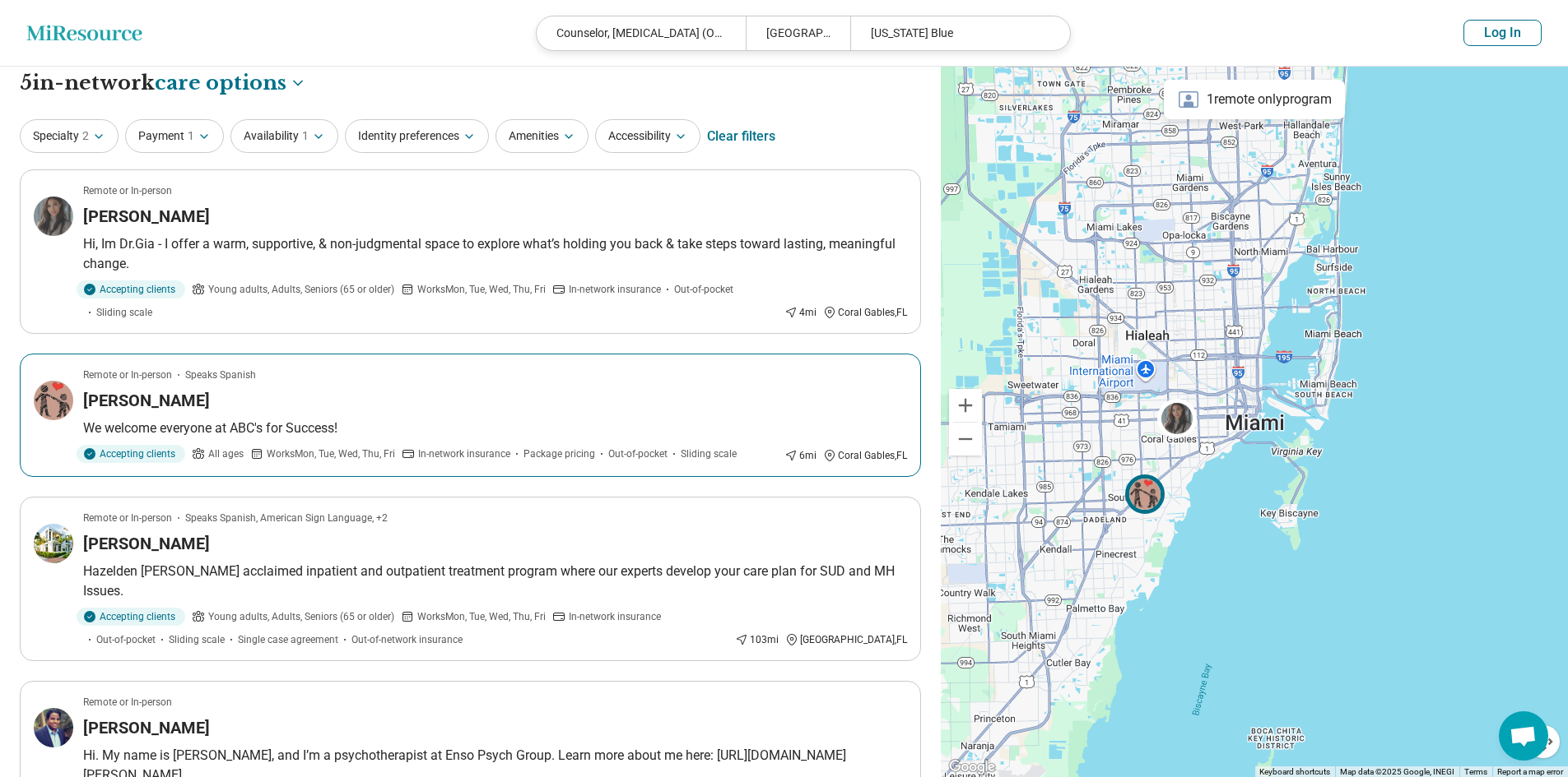
scroll to position [0, 0]
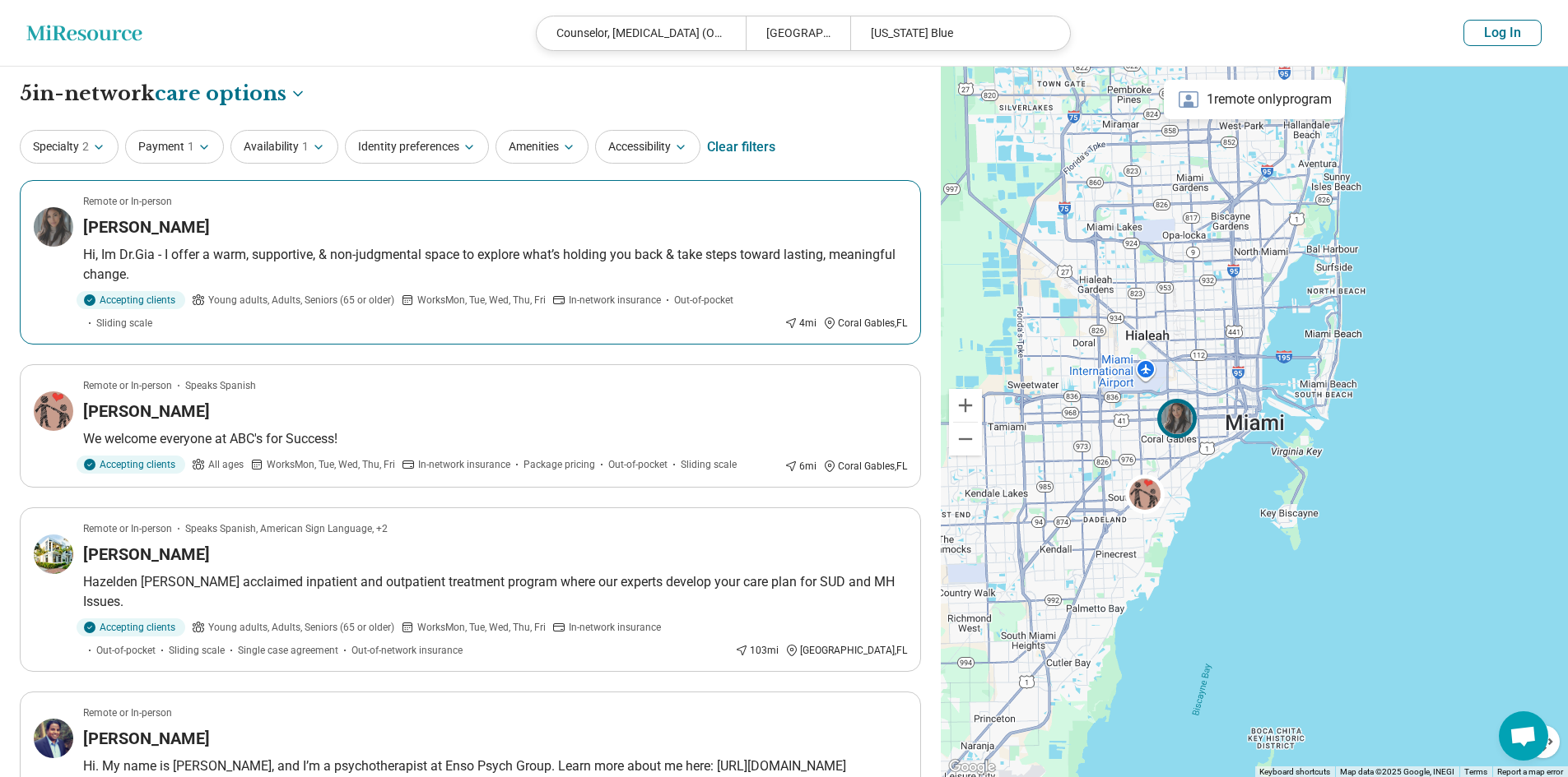
click at [121, 225] on h3 "Krystal Gianina Acevedo" at bounding box center [146, 227] width 126 height 23
click at [60, 146] on button "Specialty 2" at bounding box center [69, 147] width 99 height 34
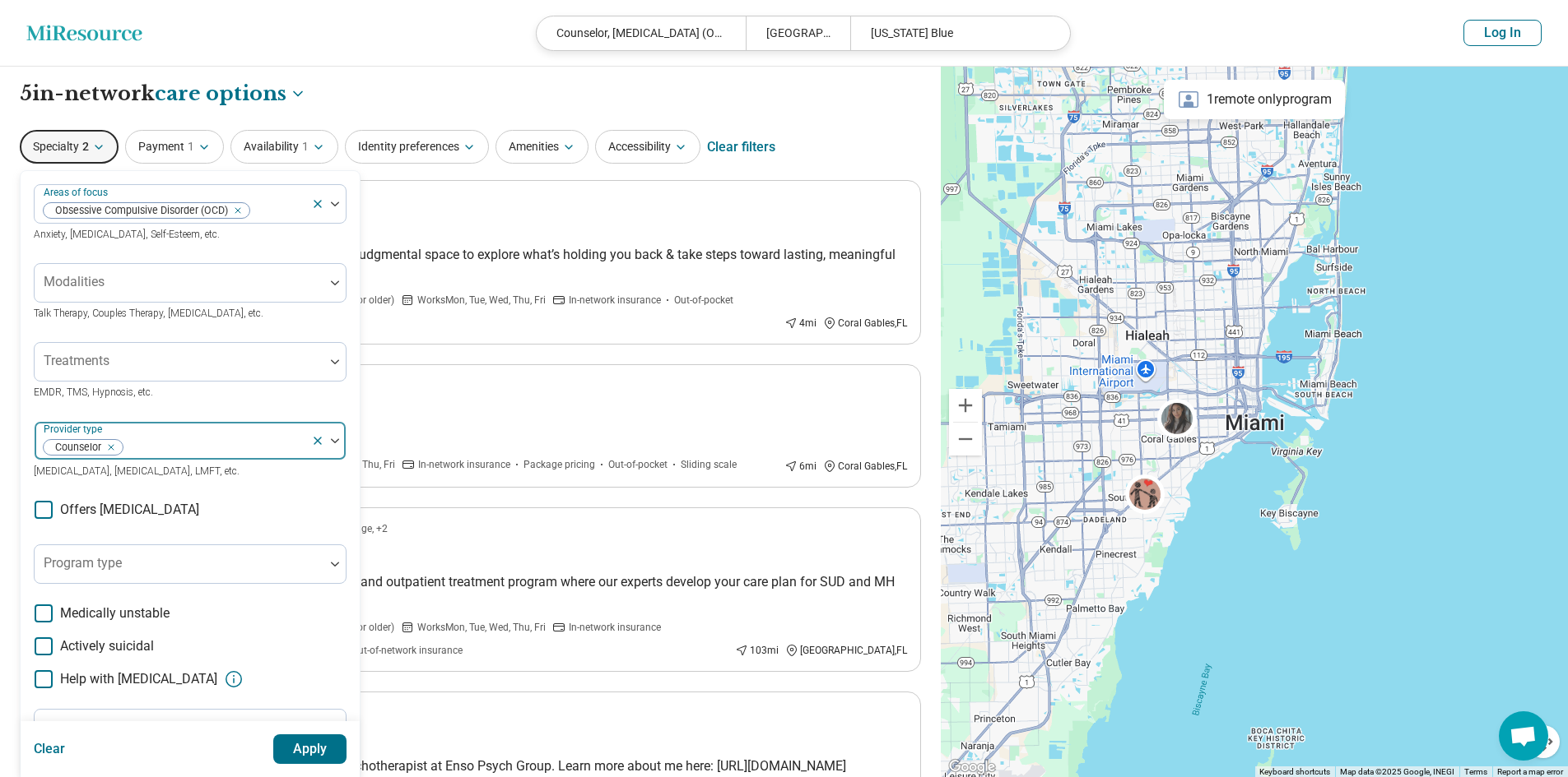
click at [330, 438] on div at bounding box center [328, 441] width 35 height 38
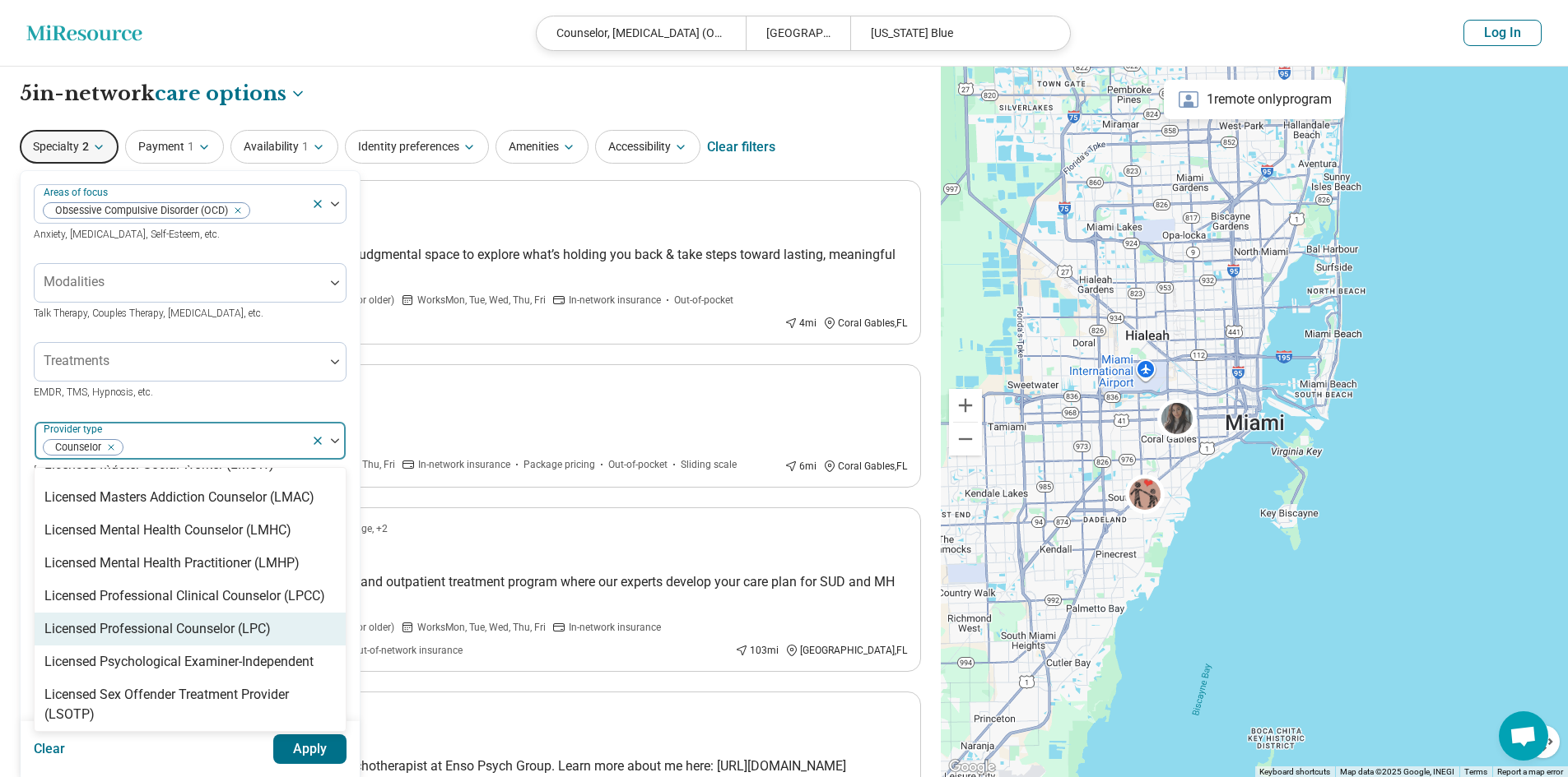
scroll to position [1152, 0]
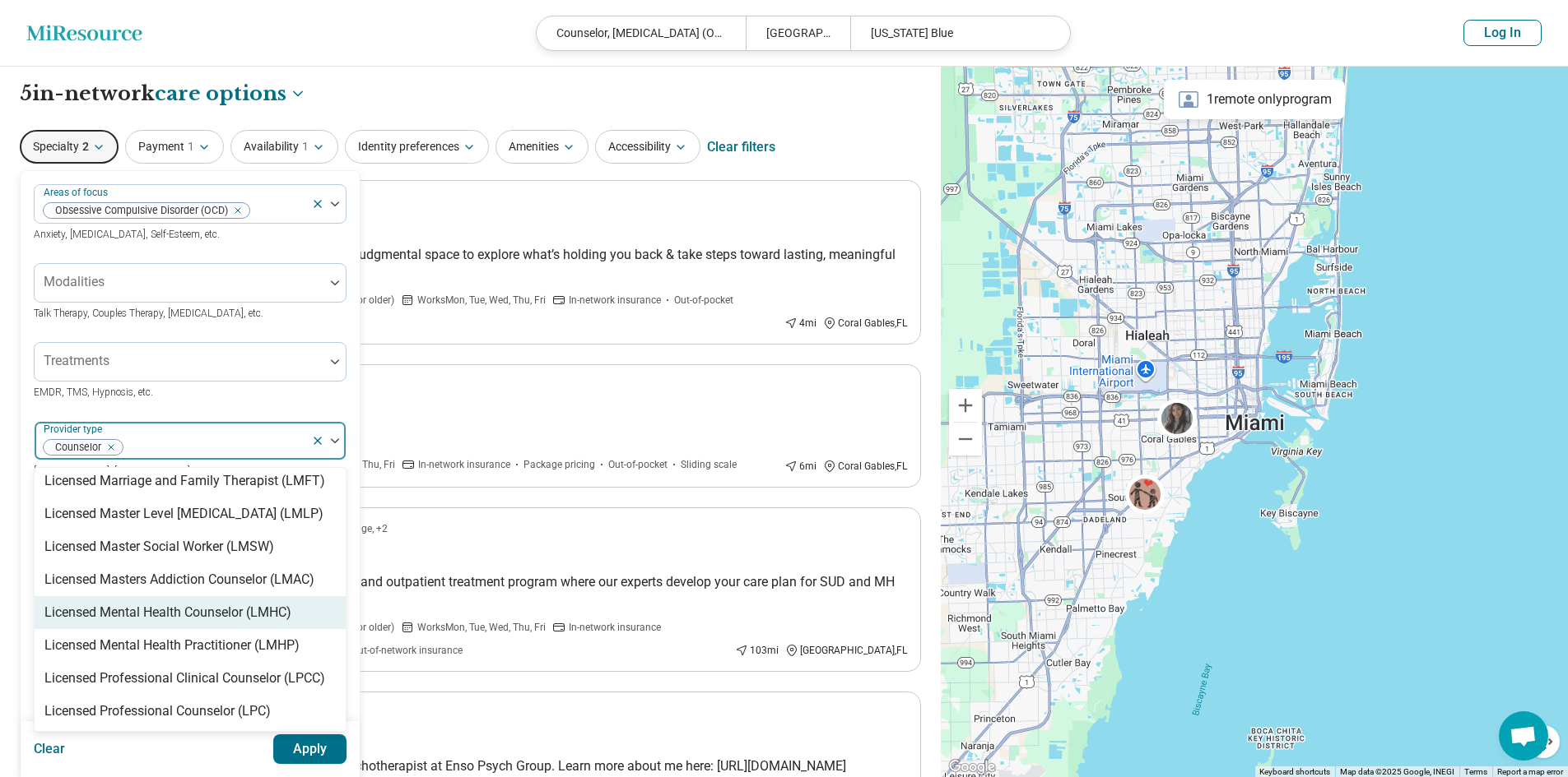
click at [160, 603] on div "Licensed Mental Health Counselor (LMHC)" at bounding box center [168, 612] width 247 height 20
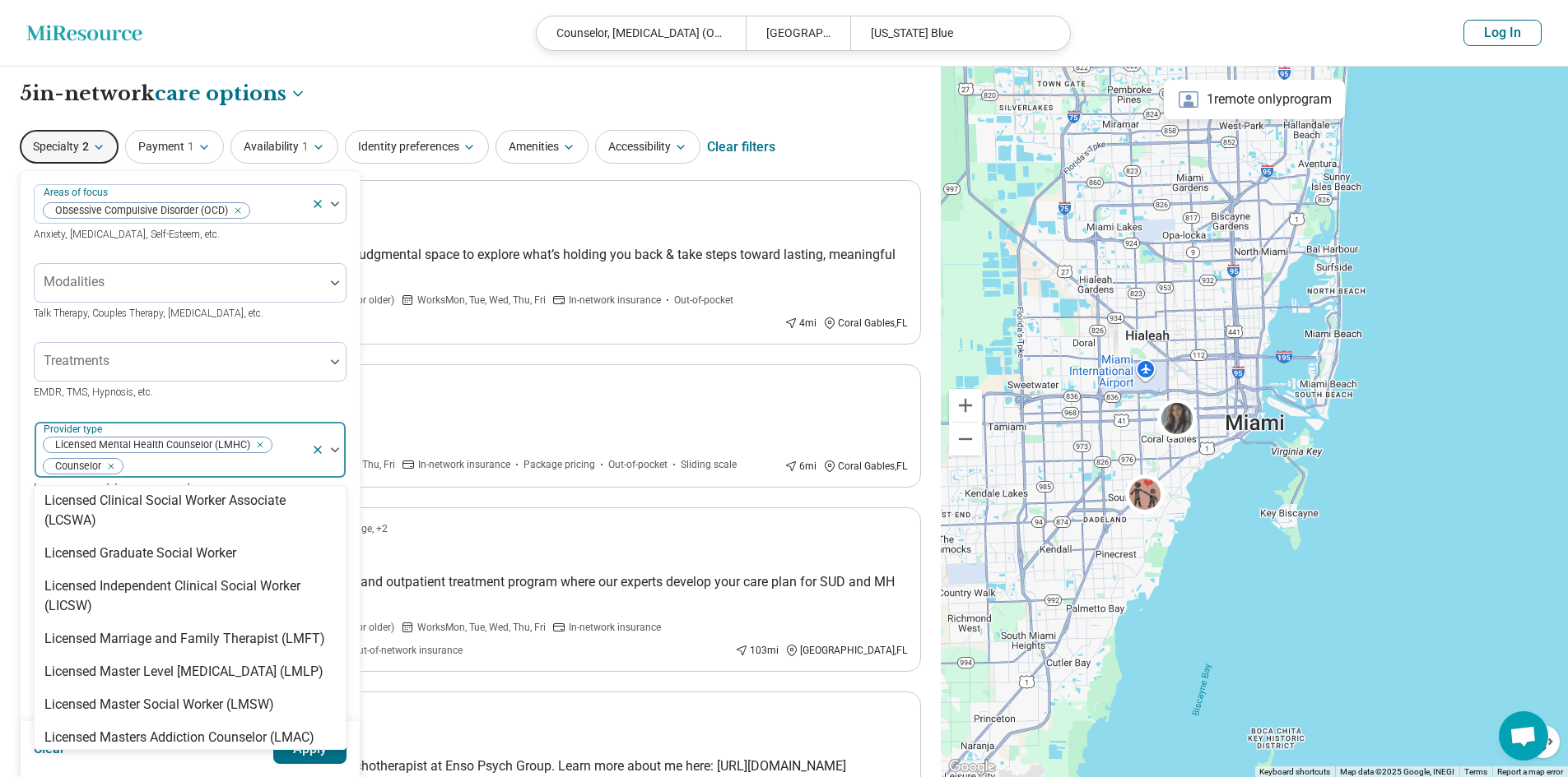
scroll to position [987, 0]
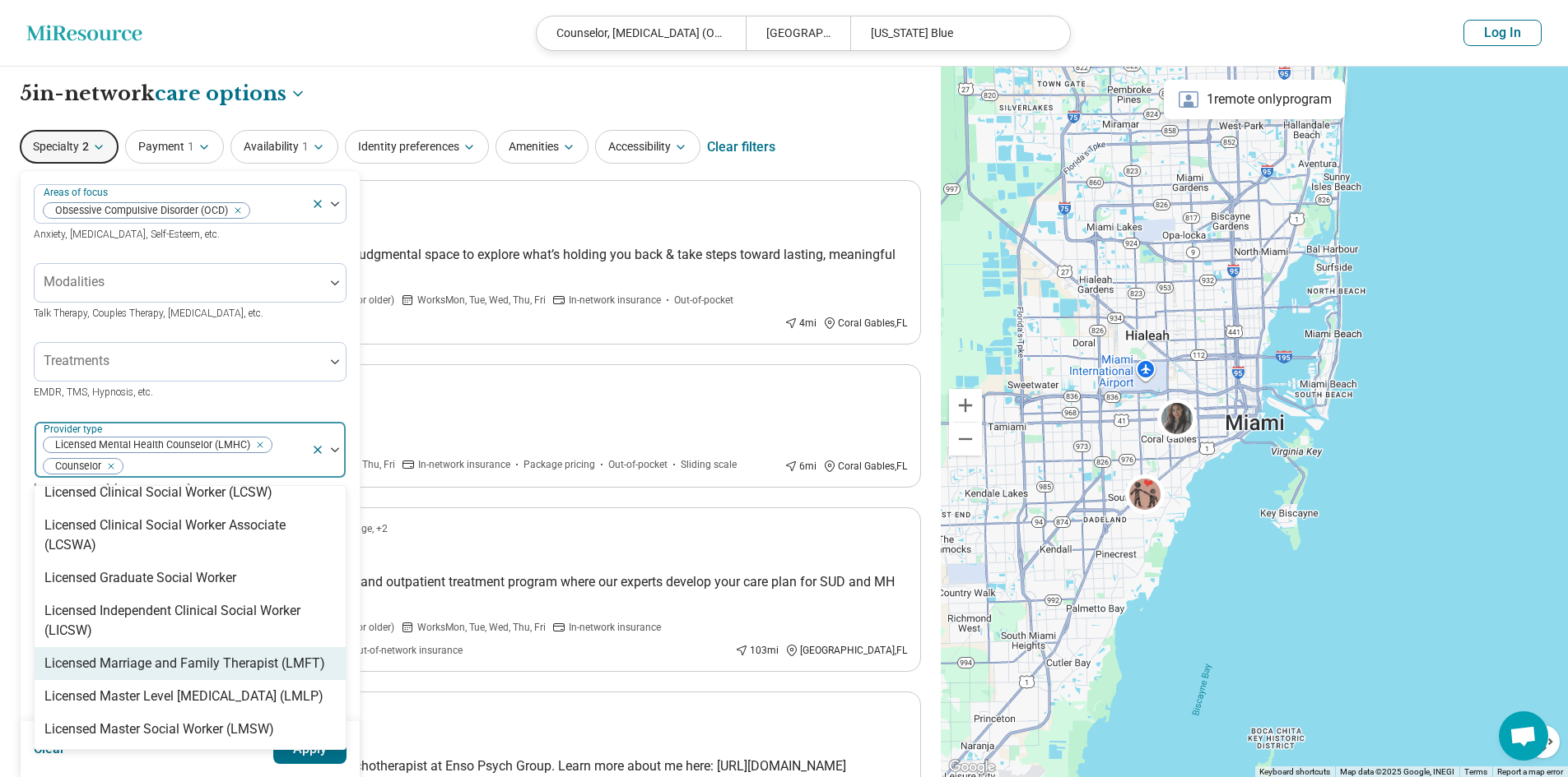
click at [163, 654] on div "Licensed Marriage and Family Therapist (LMFT)" at bounding box center [185, 663] width 281 height 20
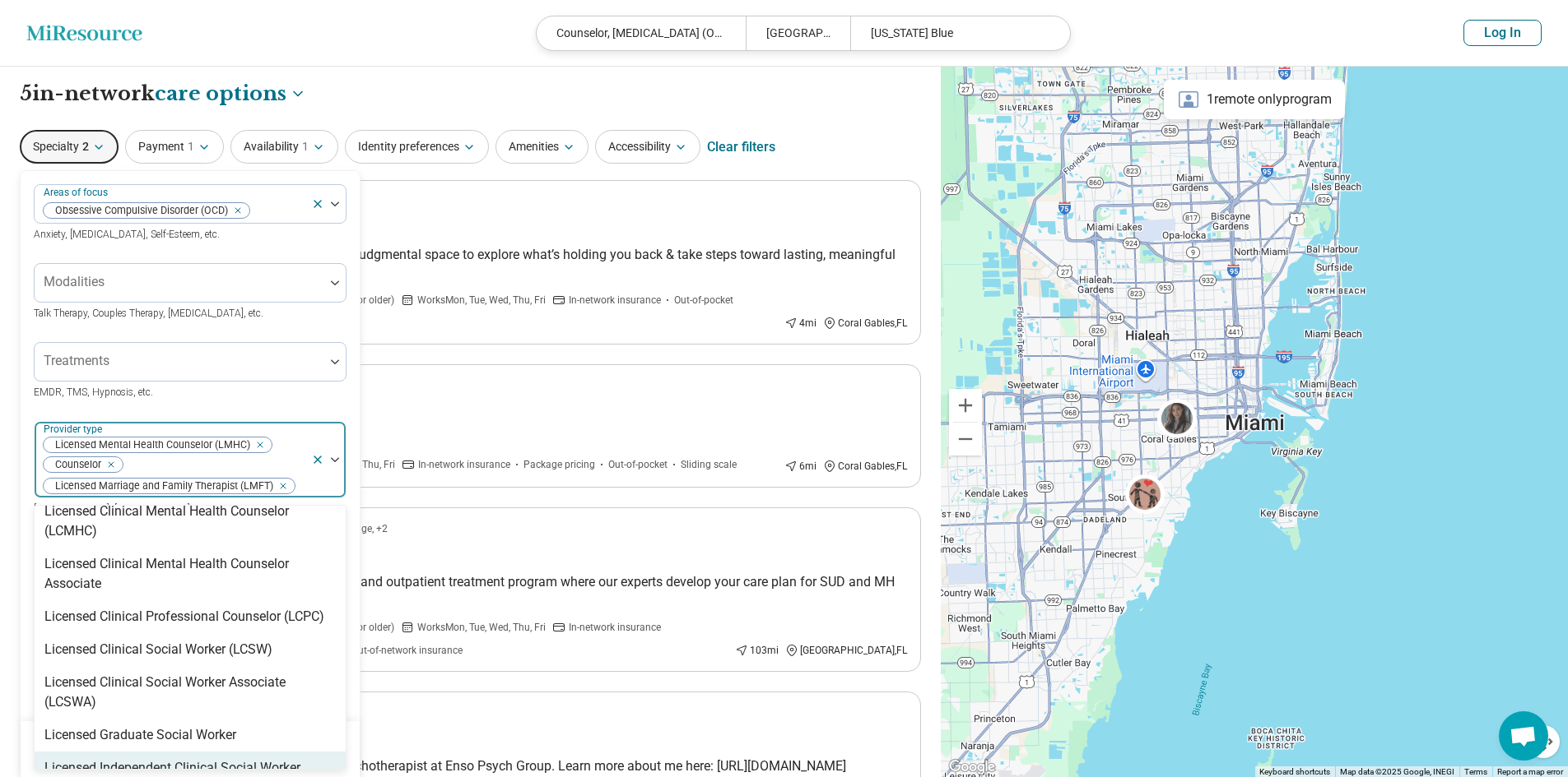
scroll to position [822, 0]
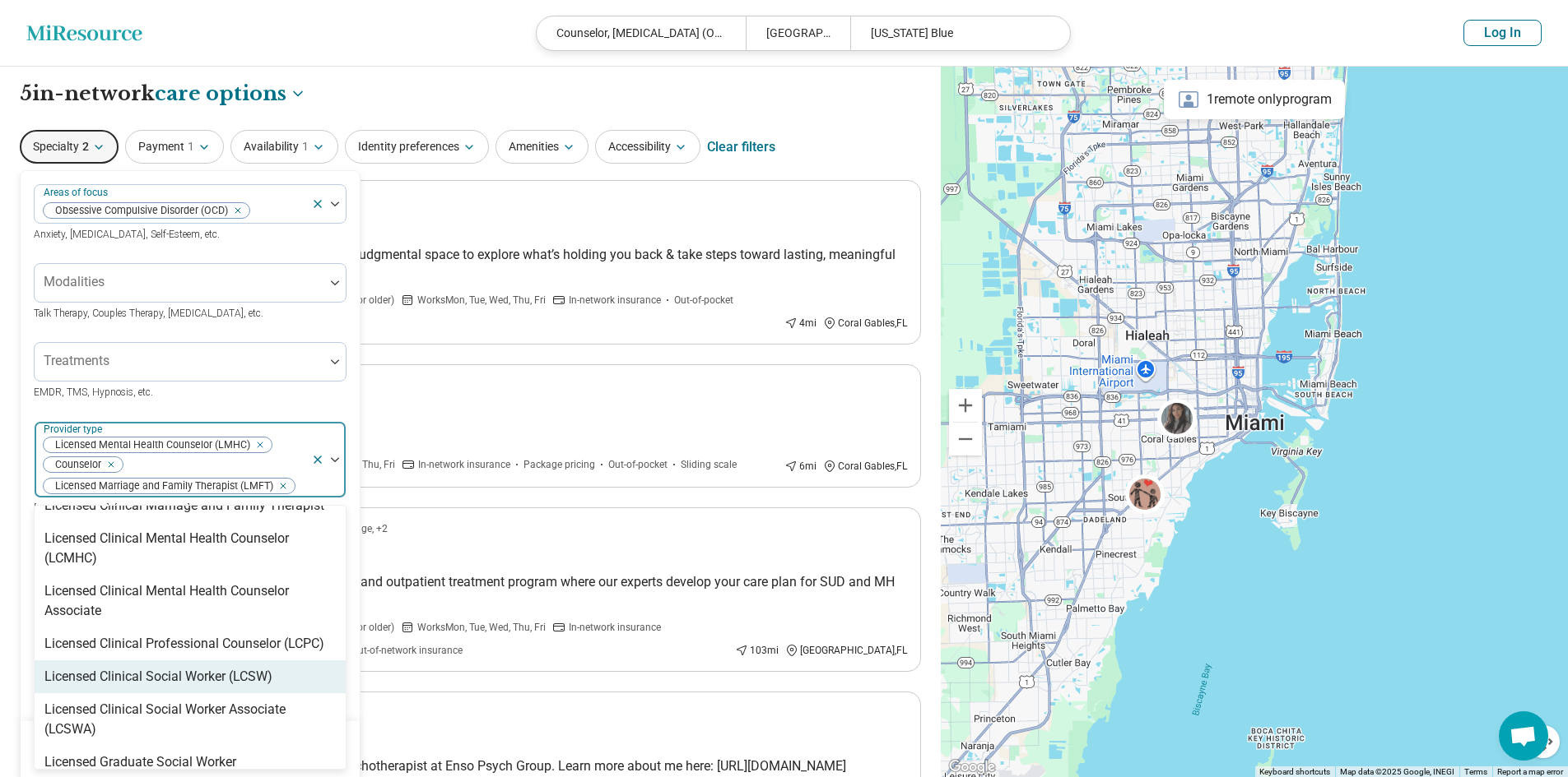
click at [139, 667] on div "Licensed Clinical Social Worker (LCSW)" at bounding box center [158, 676] width 228 height 20
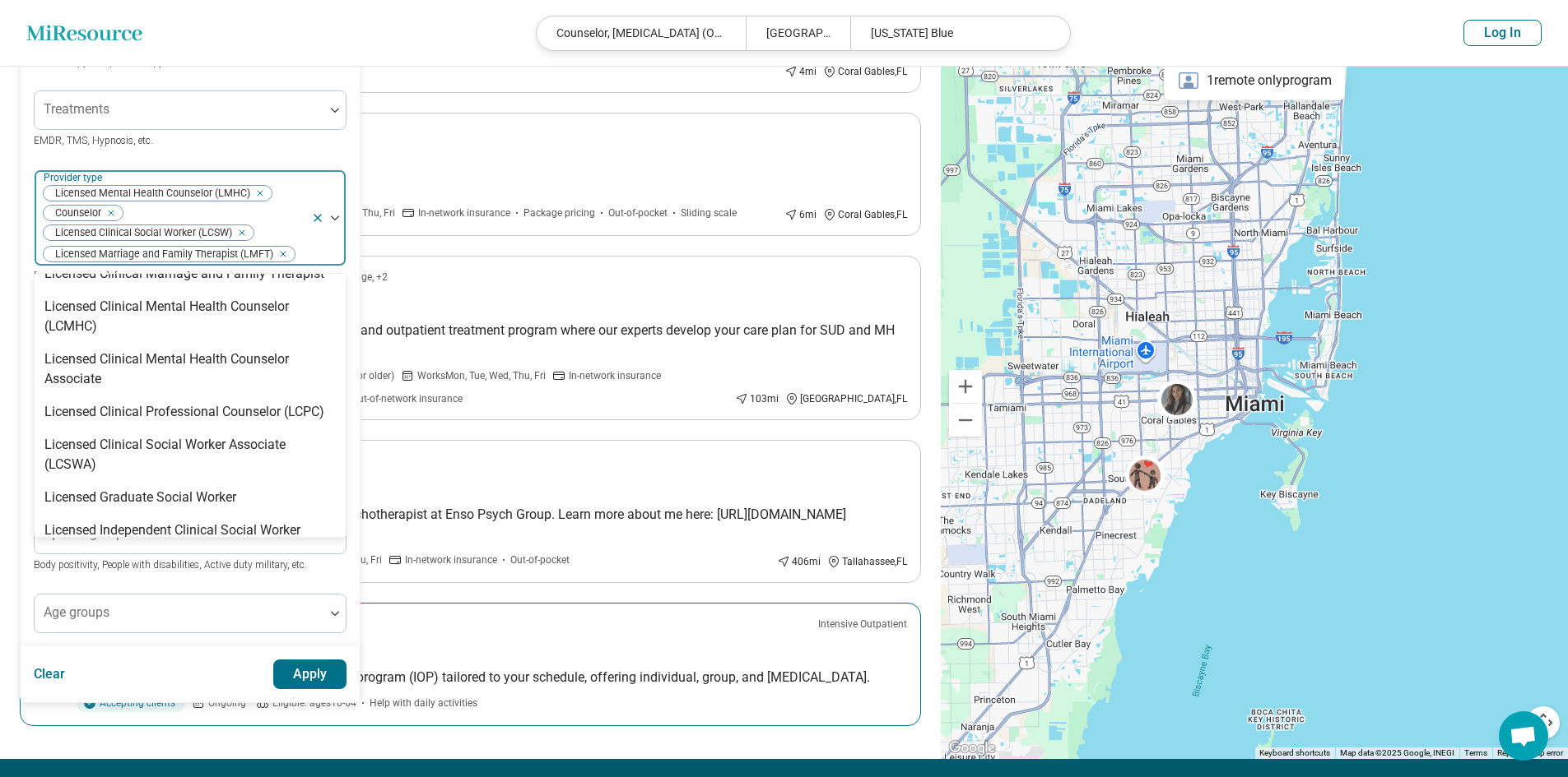
scroll to position [329, 0]
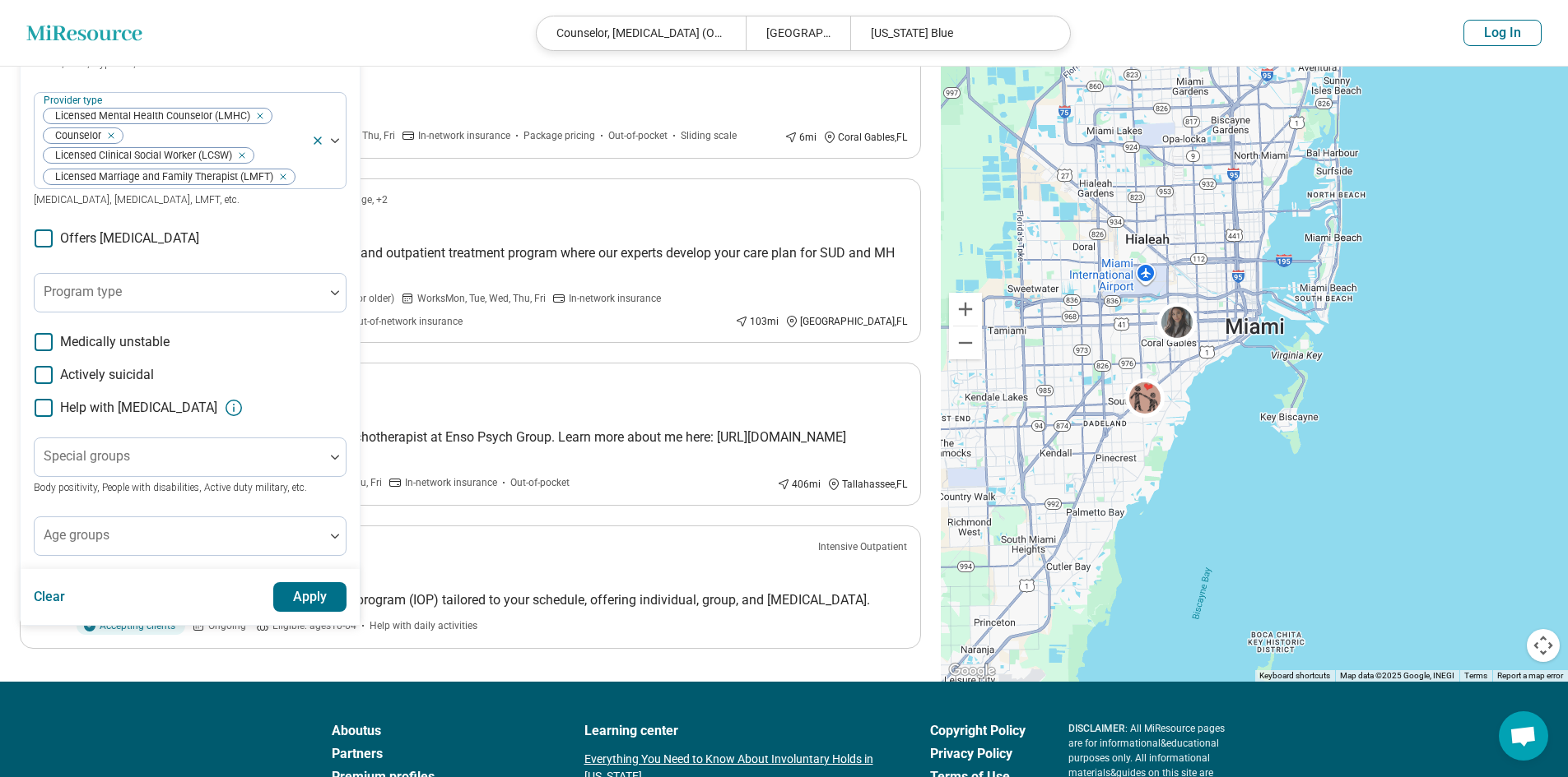
click at [309, 591] on button "Apply" at bounding box center [310, 596] width 74 height 29
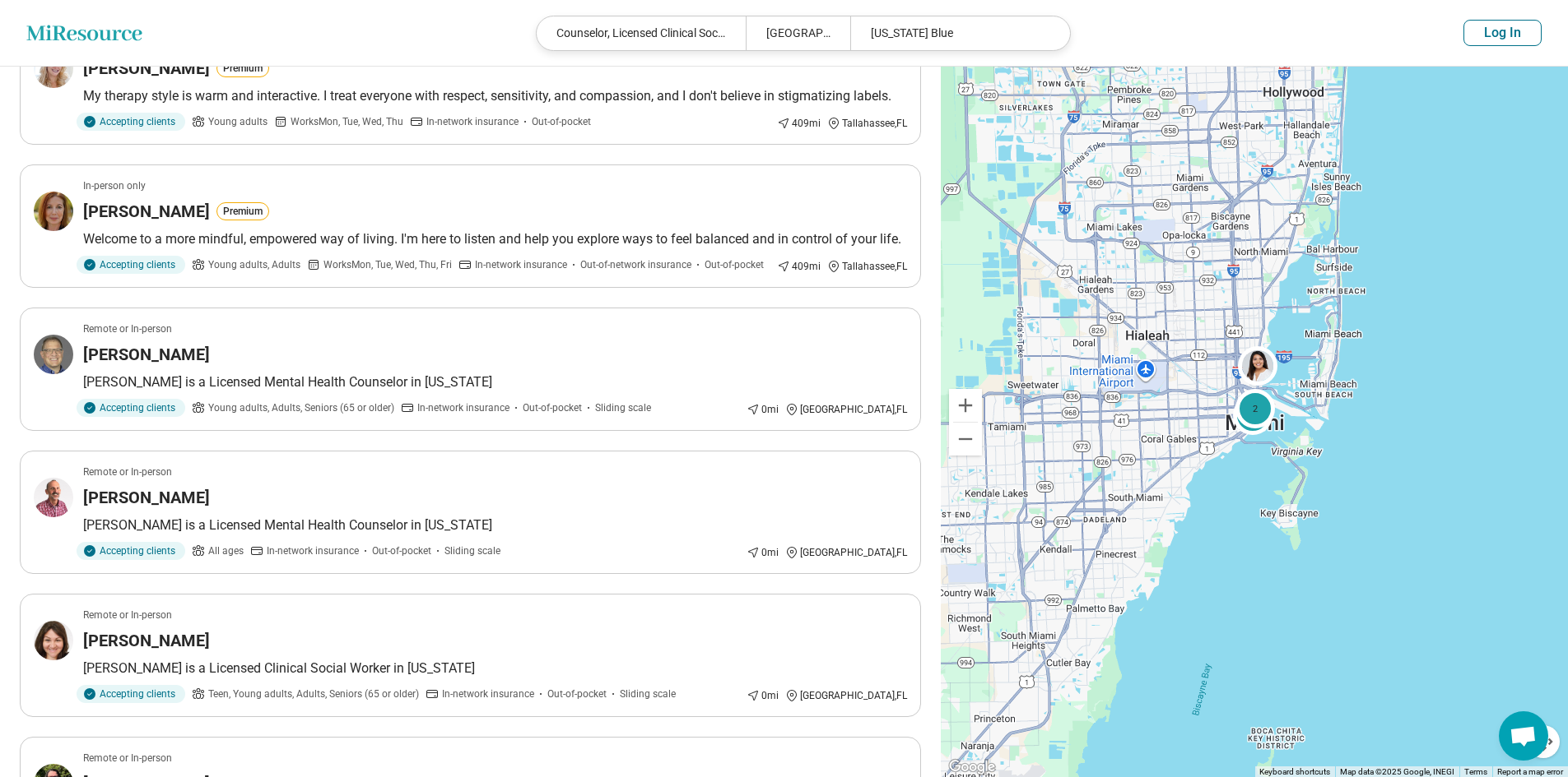
scroll to position [165, 0]
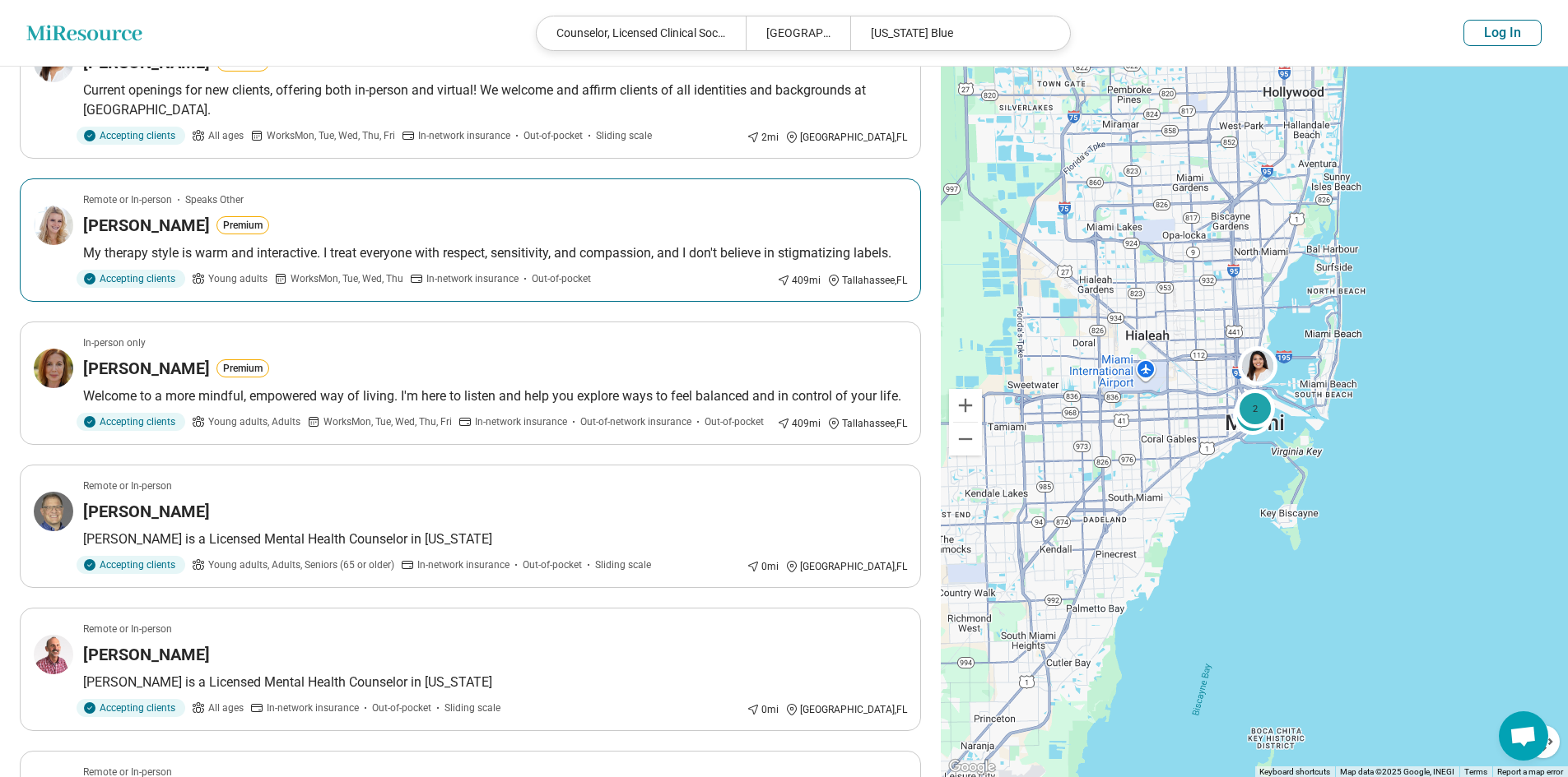
click at [131, 214] on h3 "[PERSON_NAME]" at bounding box center [146, 225] width 126 height 23
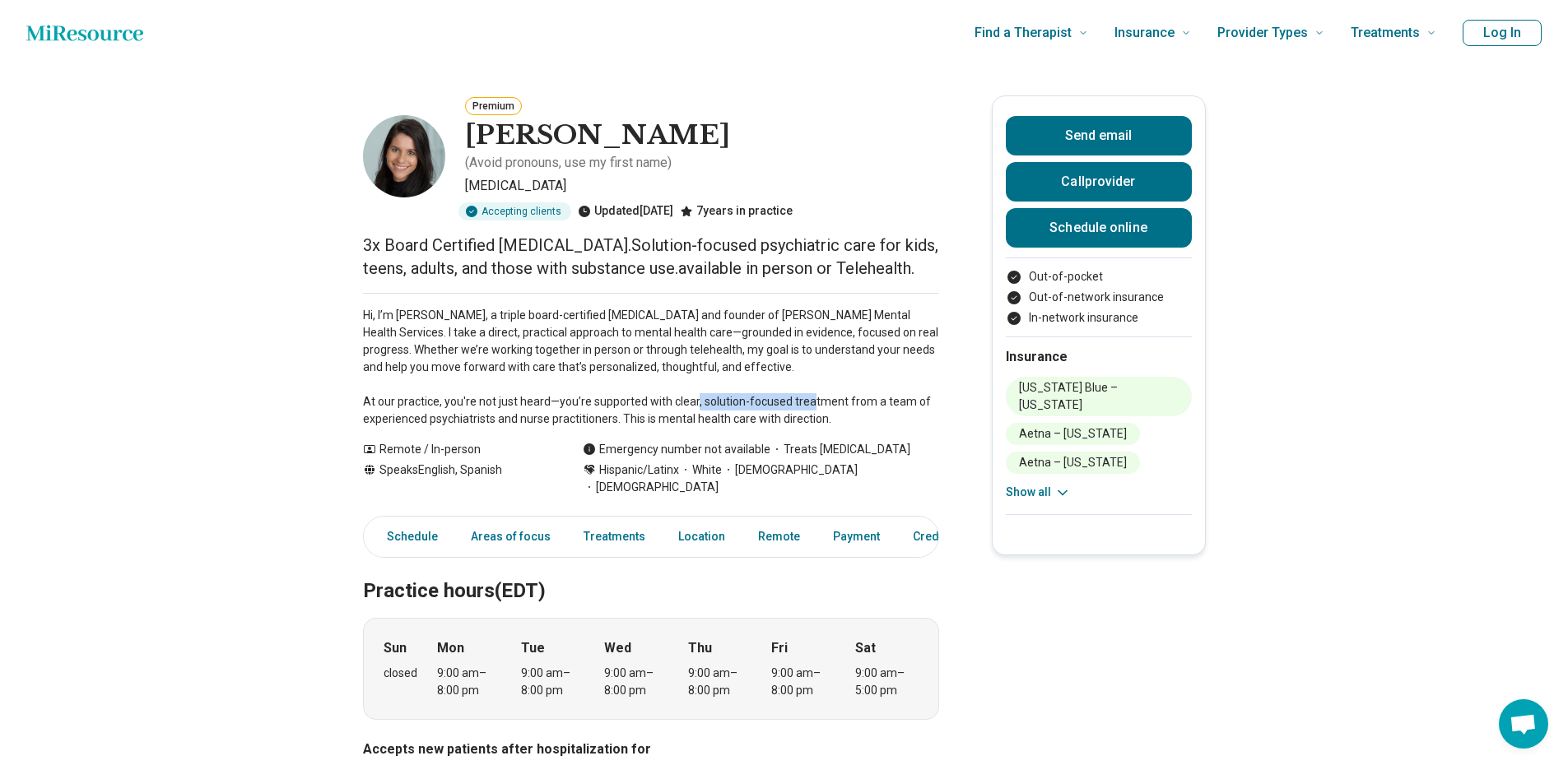
drag, startPoint x: 711, startPoint y: 398, endPoint x: 834, endPoint y: 396, distance: 123.0
click at [834, 396] on p "Hi, I’m Dr. Mailyn Santana, a triple board-certified psychiatrist and founder o…" at bounding box center [650, 367] width 576 height 121
click at [761, 396] on p "Hi, I’m Dr. Mailyn Santana, a triple board-certified psychiatrist and founder o…" at bounding box center [650, 367] width 576 height 121
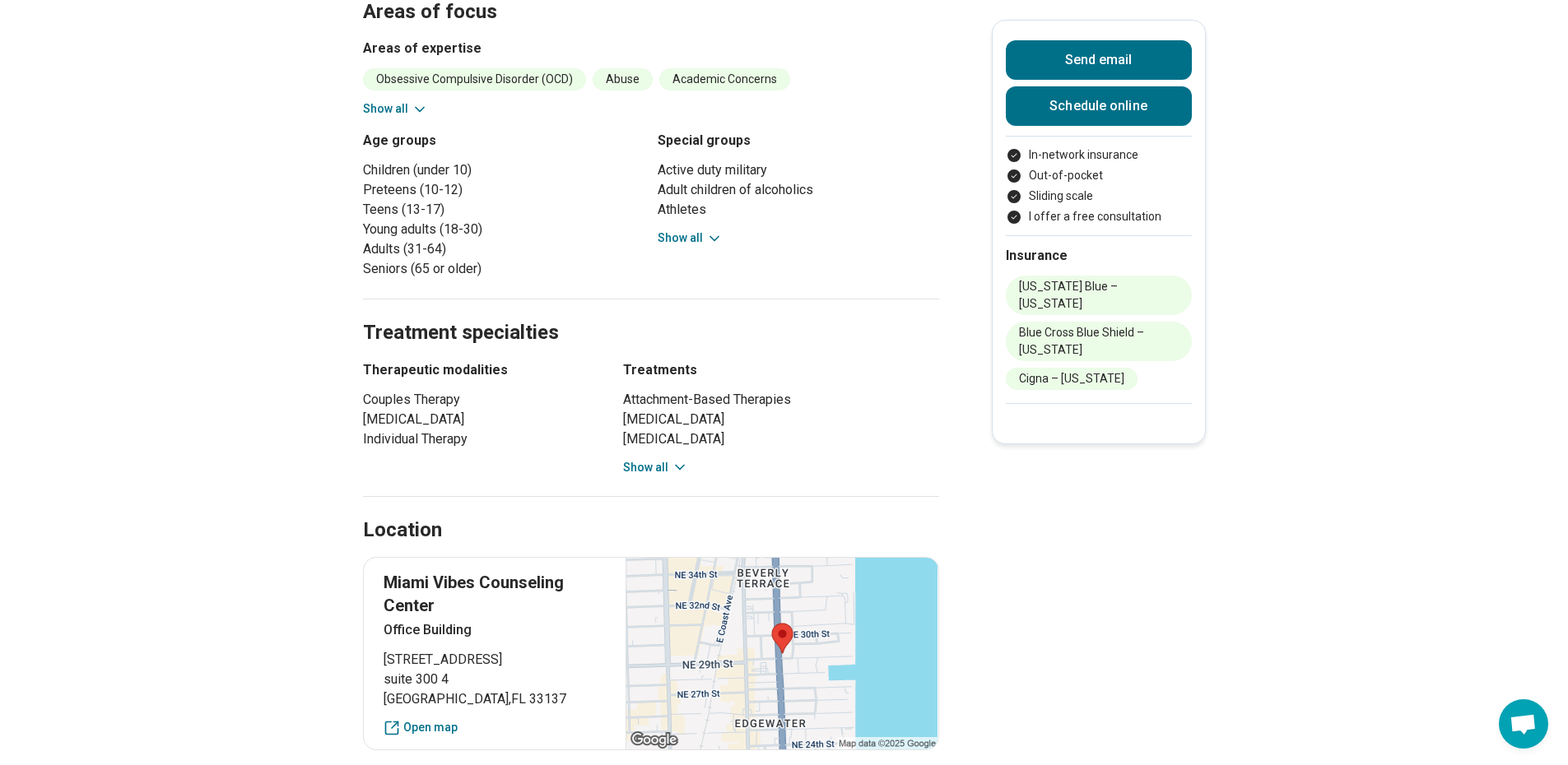
scroll to position [741, 0]
click at [660, 458] on button "Show all" at bounding box center [655, 466] width 65 height 17
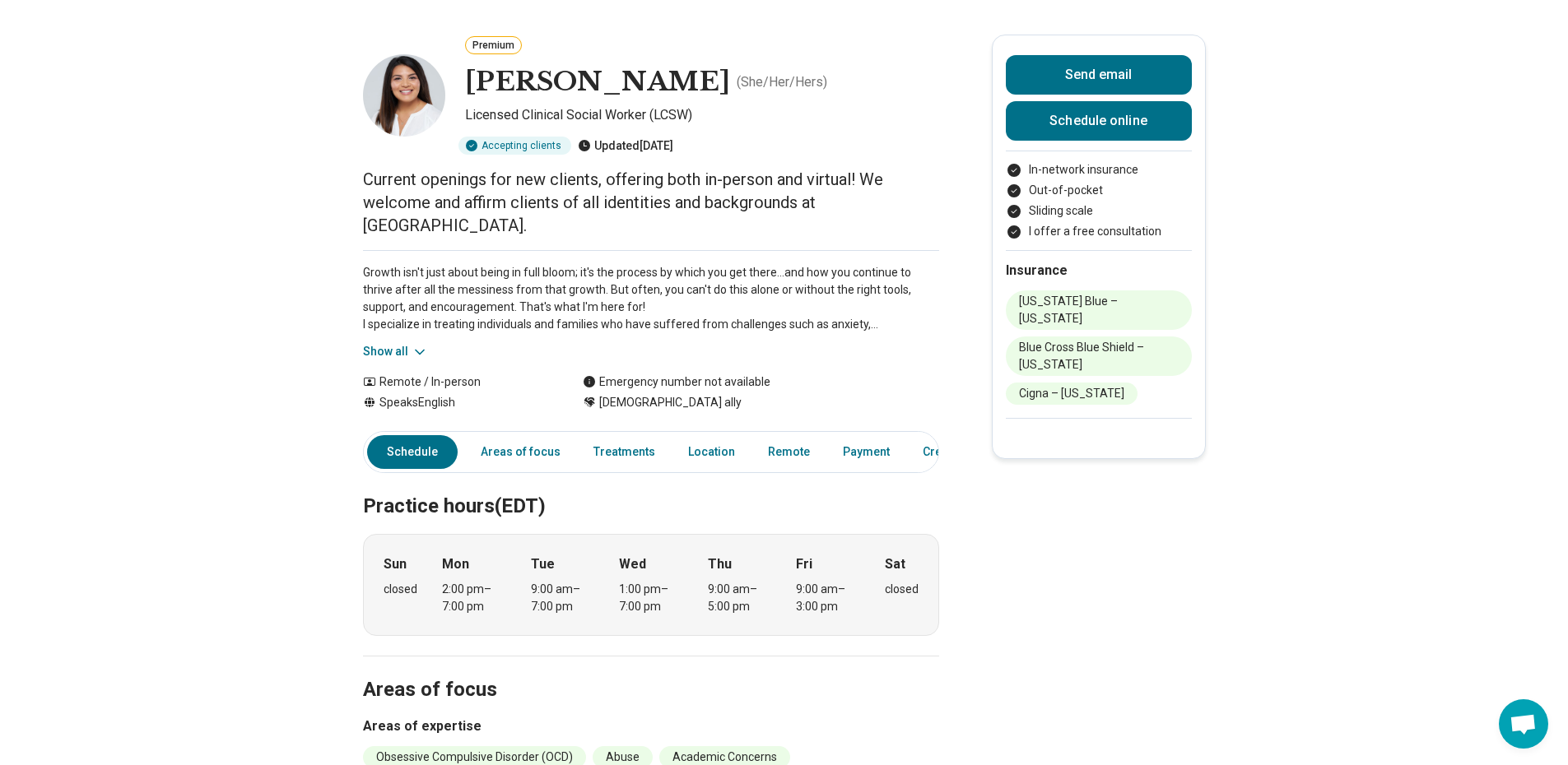
scroll to position [0, 0]
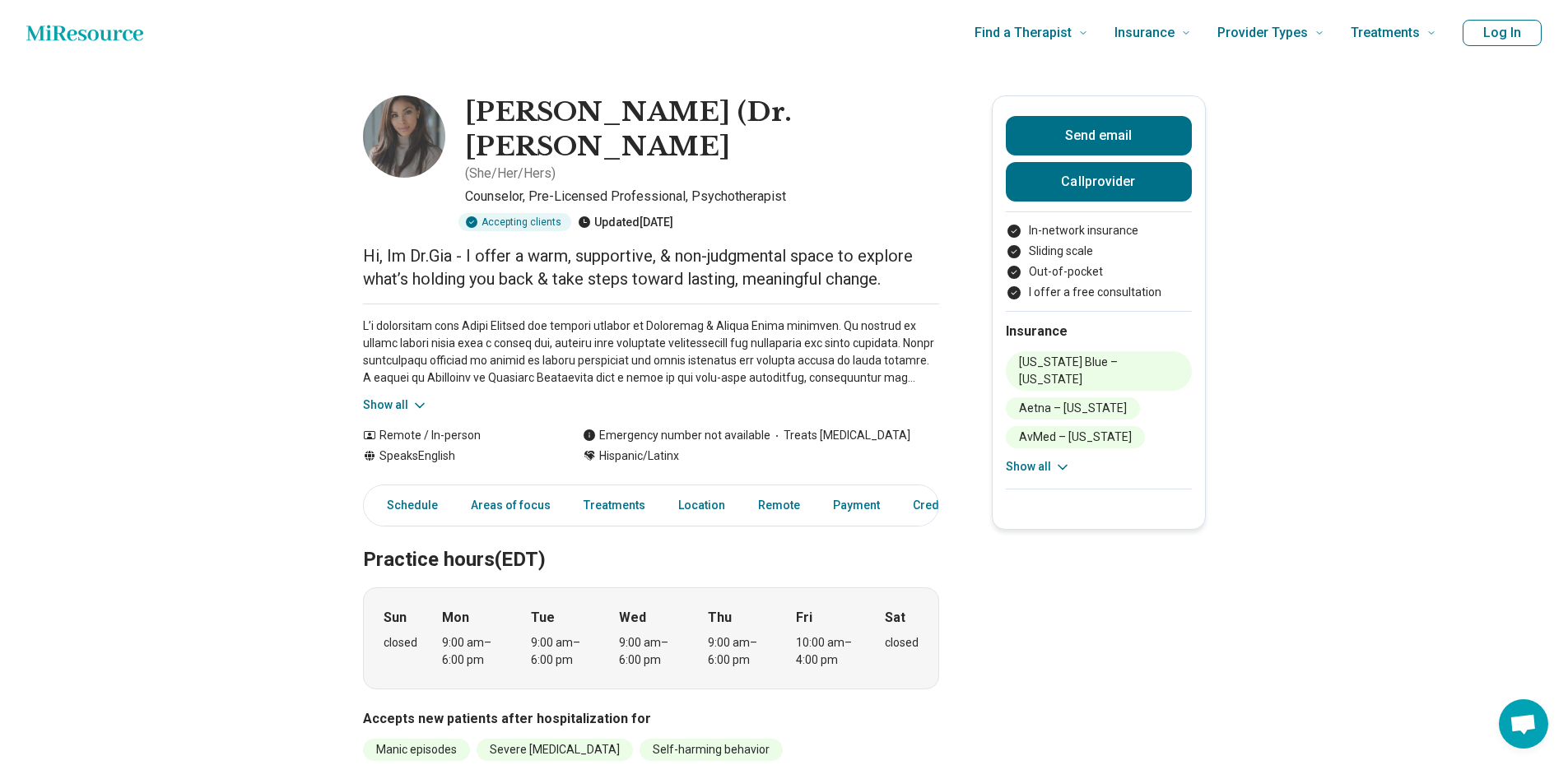
scroll to position [82, 0]
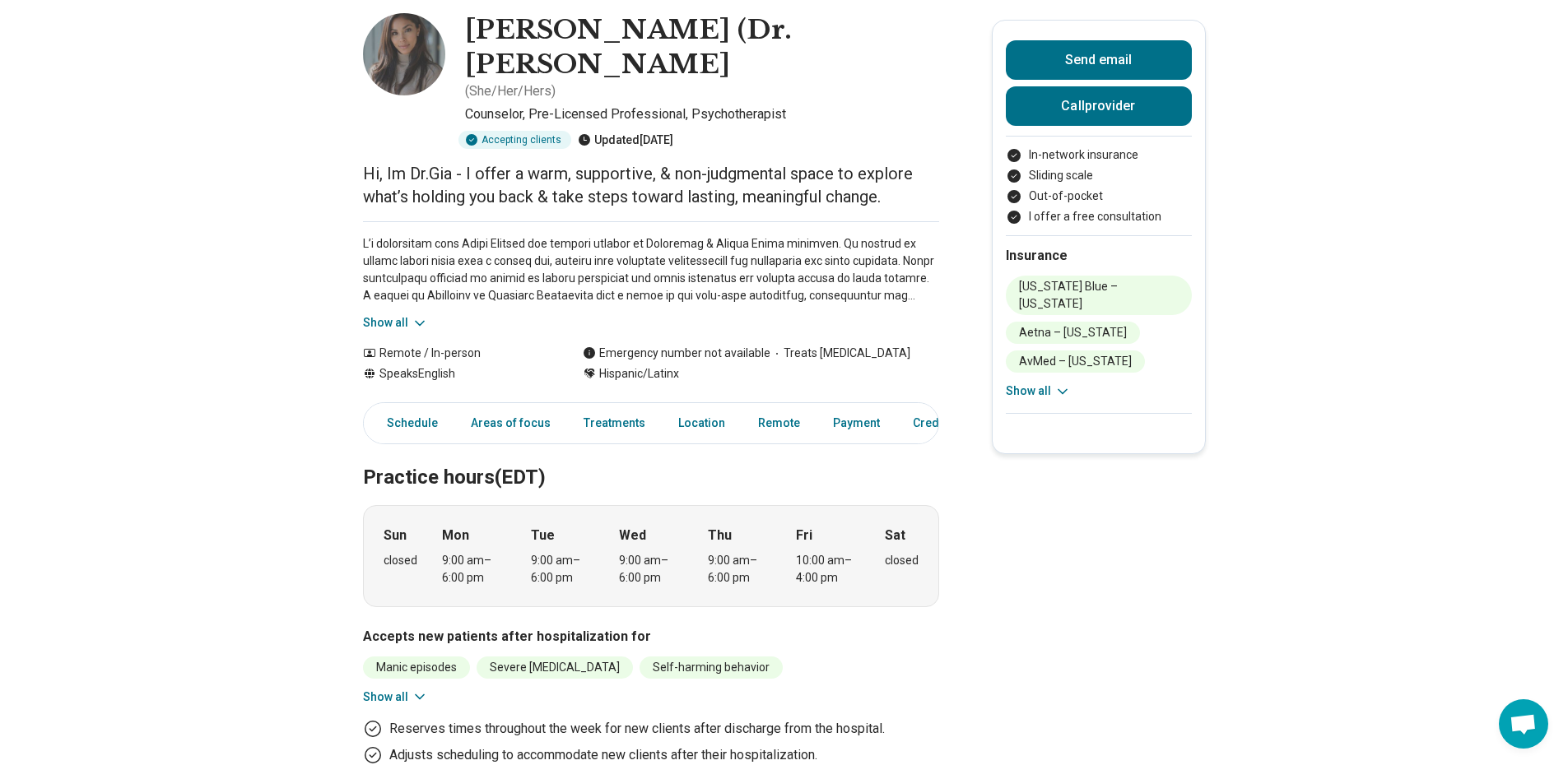
click at [413, 315] on button "Show all" at bounding box center [395, 323] width 65 height 17
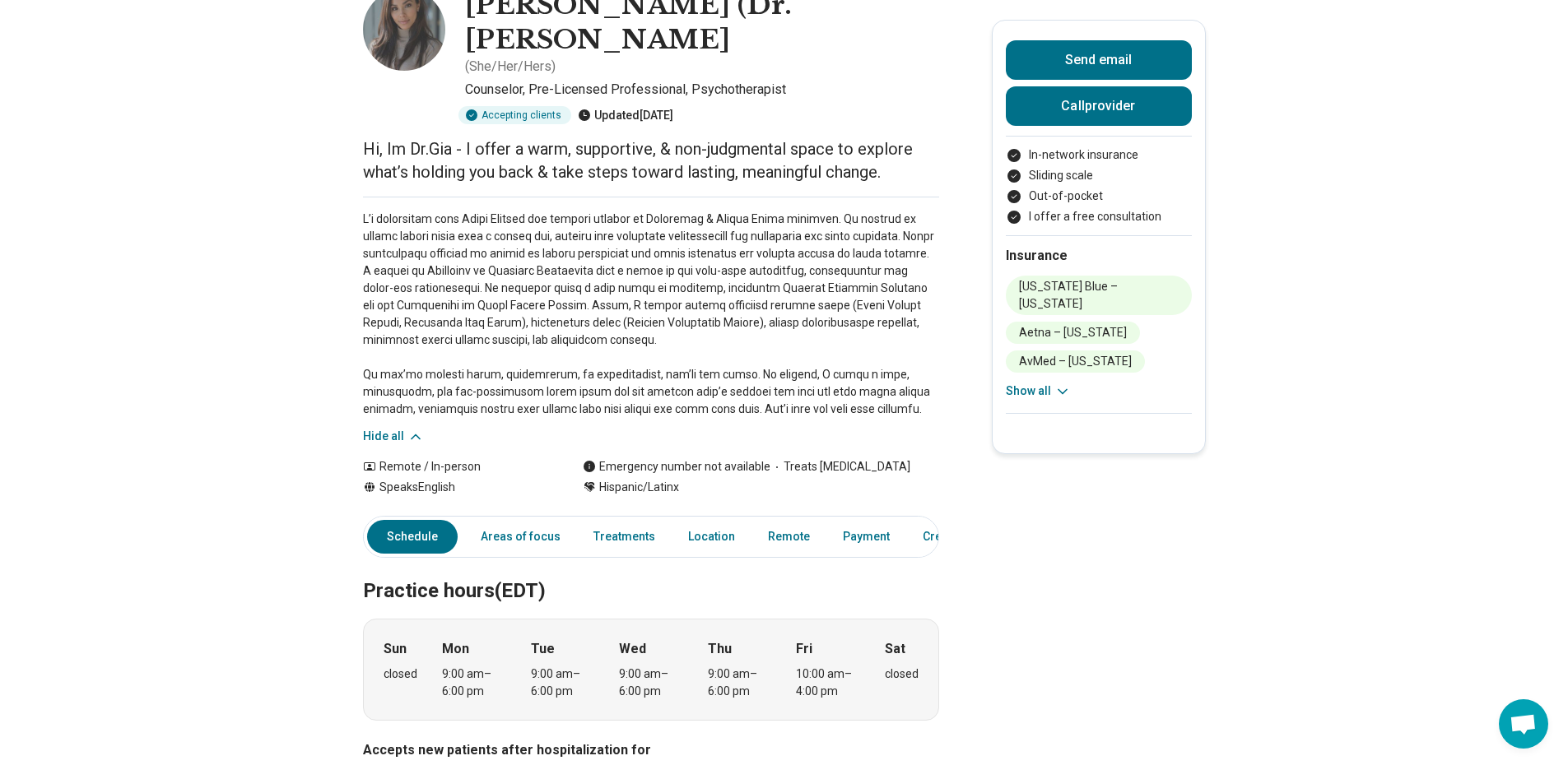
scroll to position [0, 0]
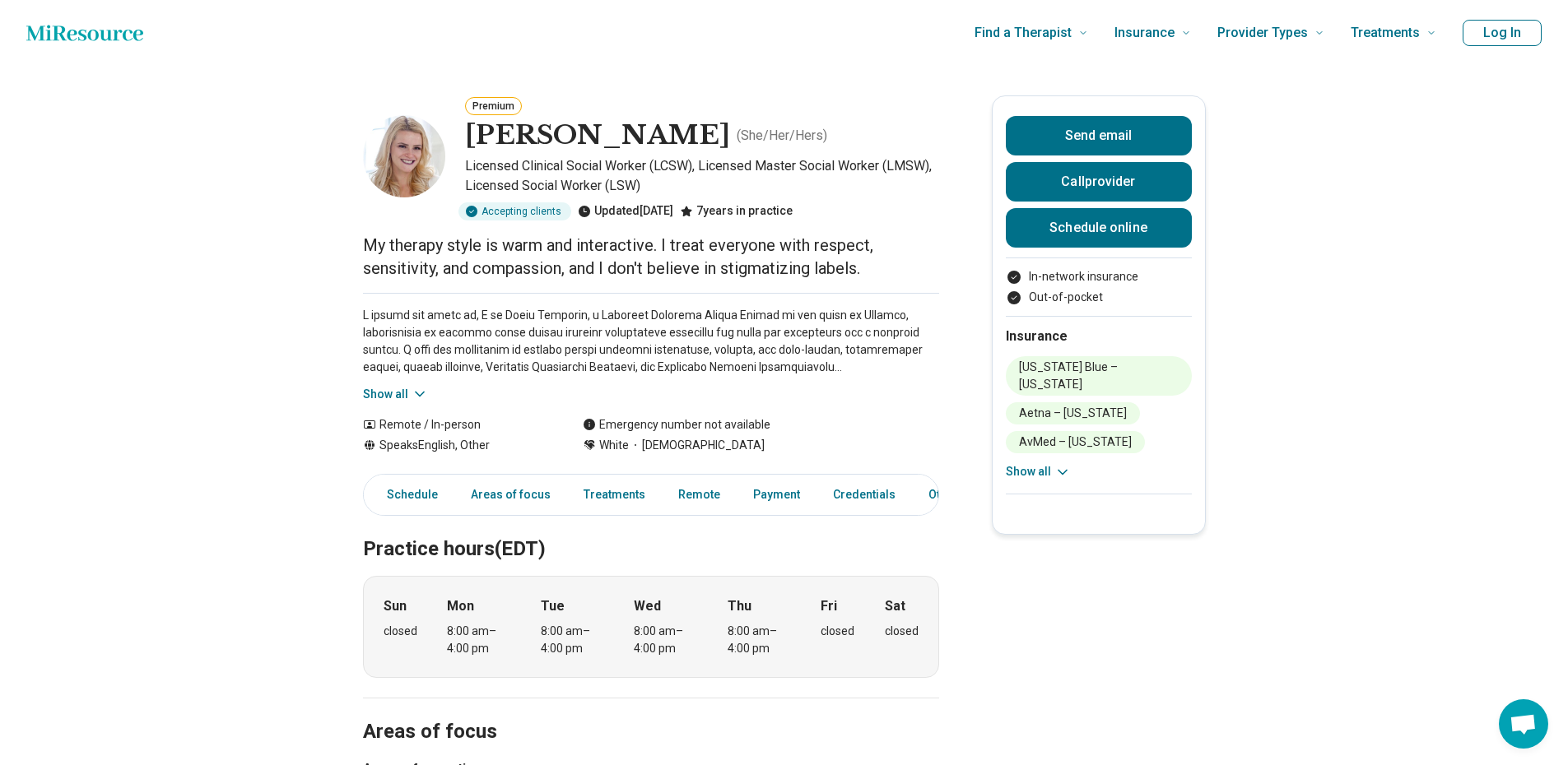
click at [409, 389] on button "Show all" at bounding box center [395, 395] width 65 height 17
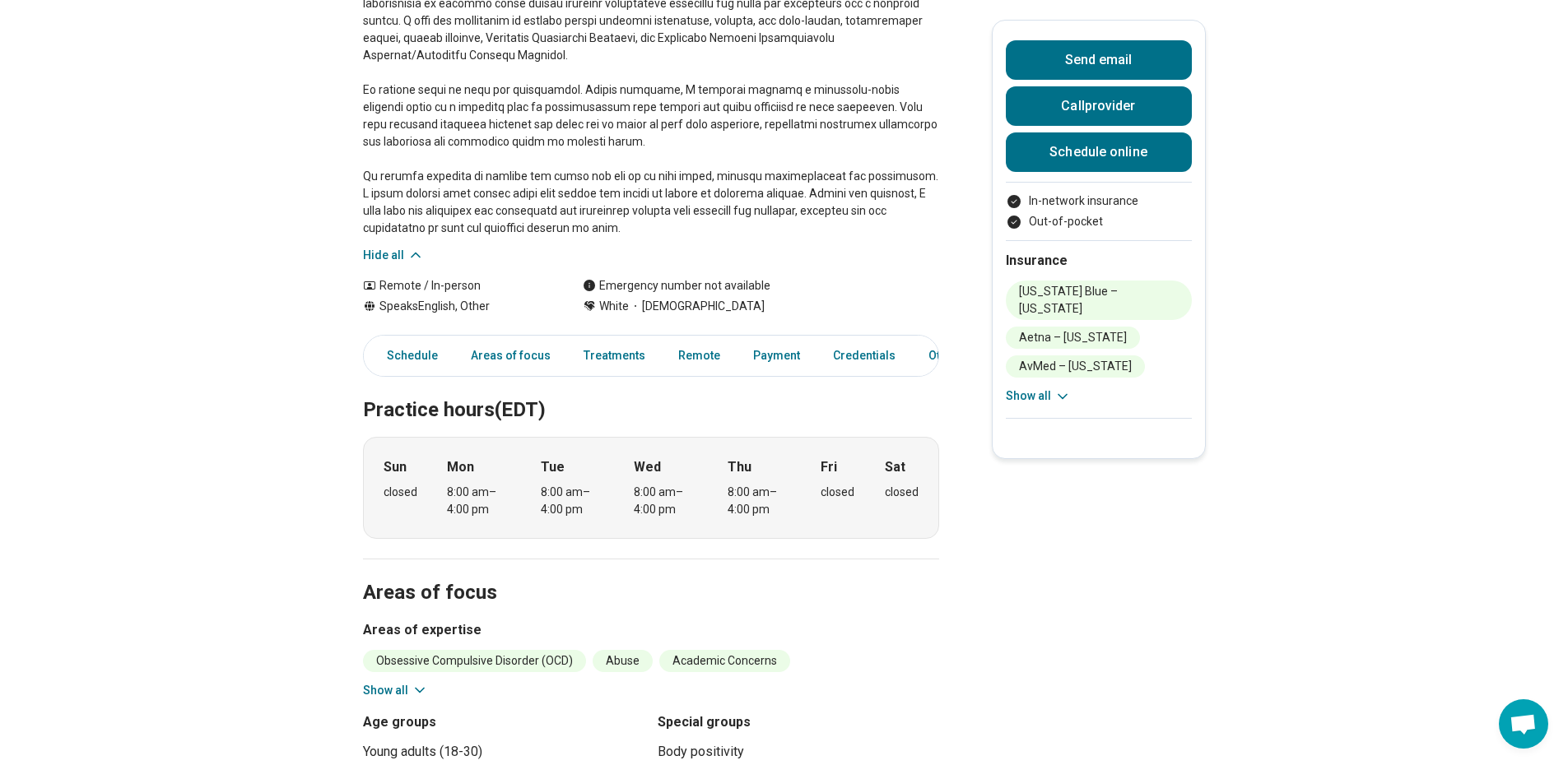
scroll to position [412, 0]
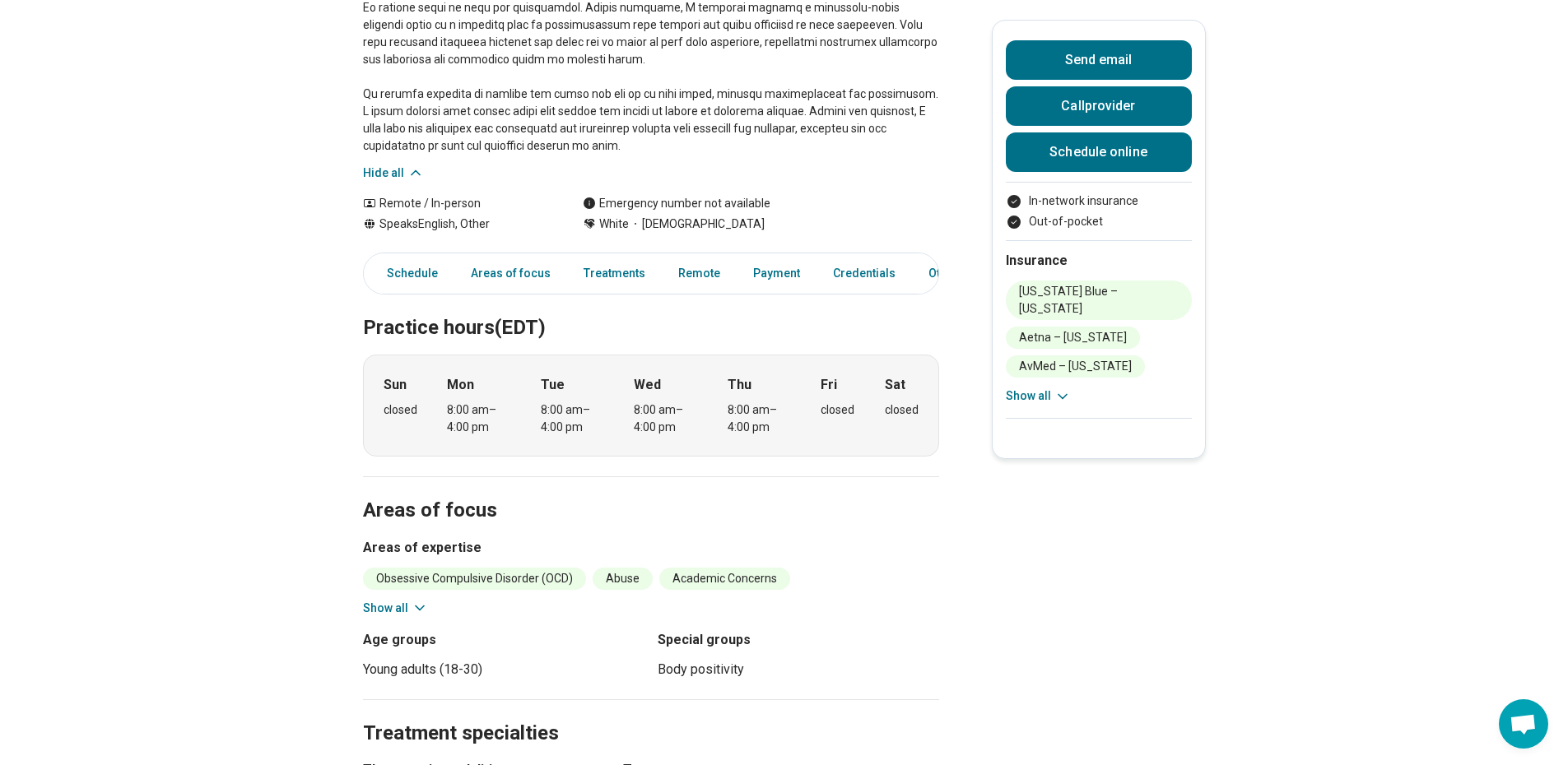
click at [413, 600] on button "Show all" at bounding box center [395, 609] width 65 height 17
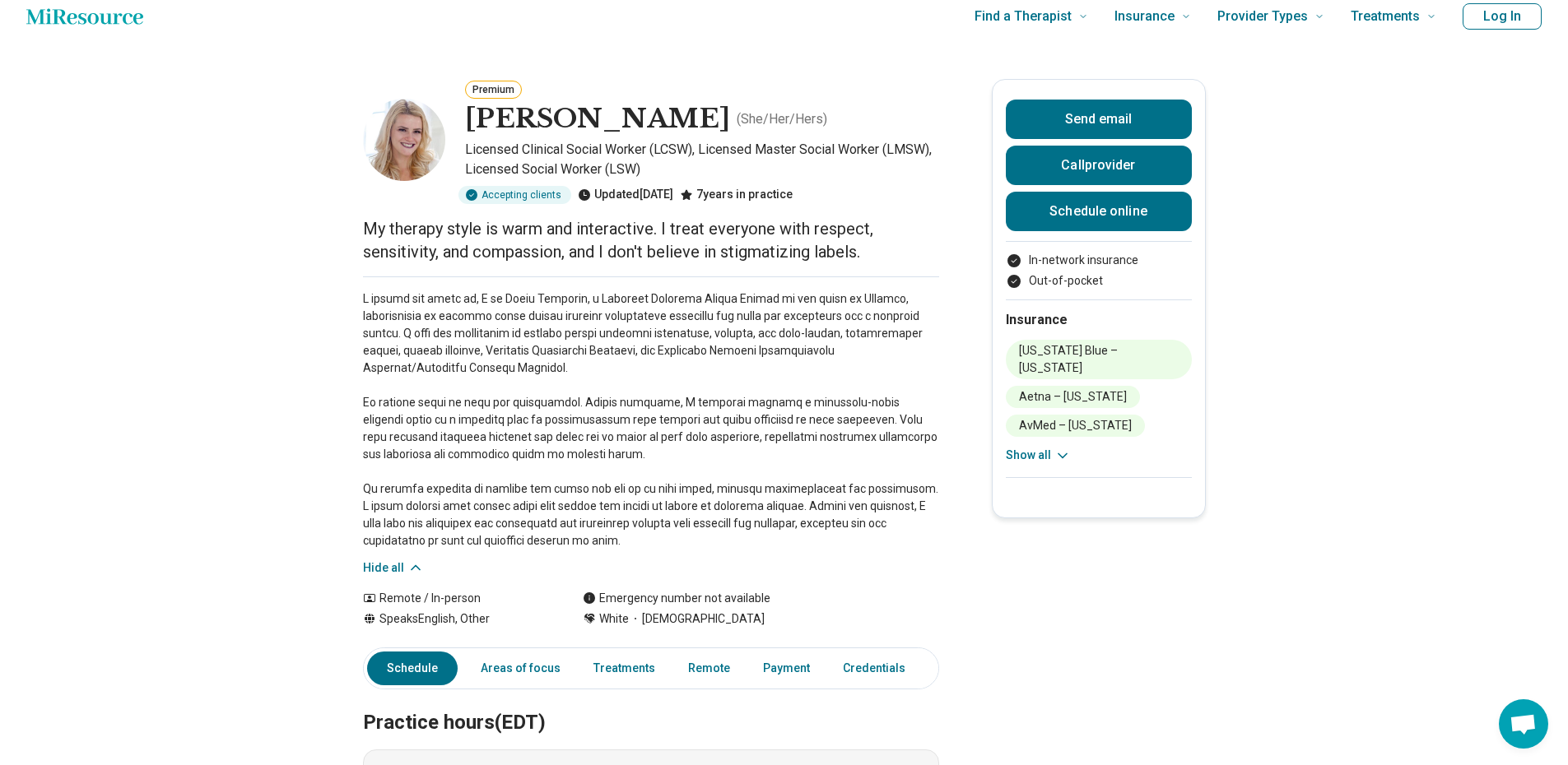
scroll to position [0, 0]
